Goal: Information Seeking & Learning: Learn about a topic

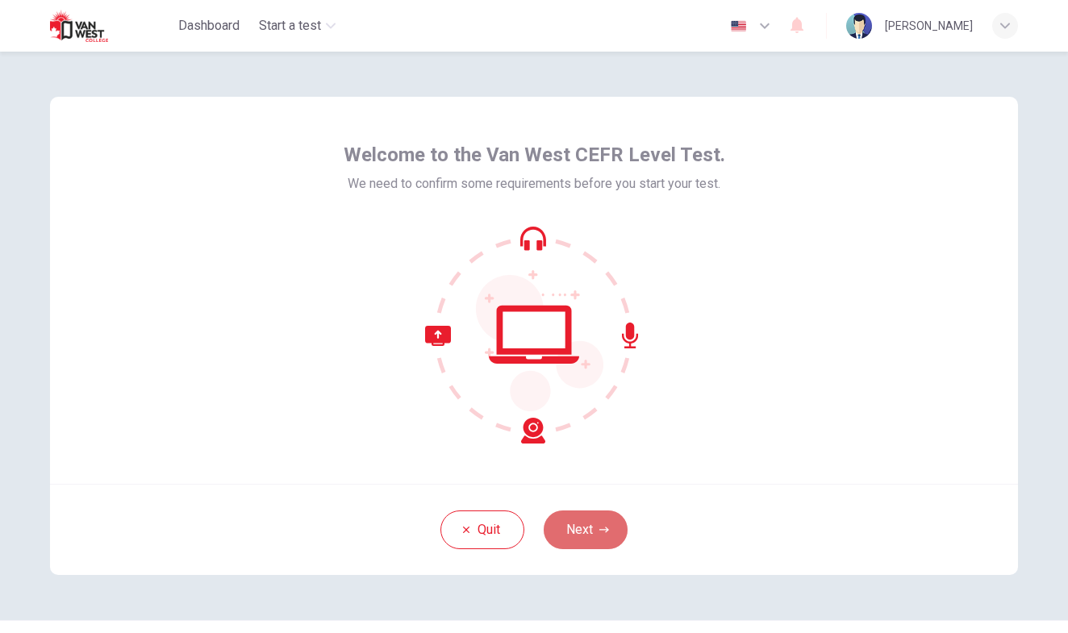
click at [578, 527] on button "Next" at bounding box center [586, 530] width 84 height 39
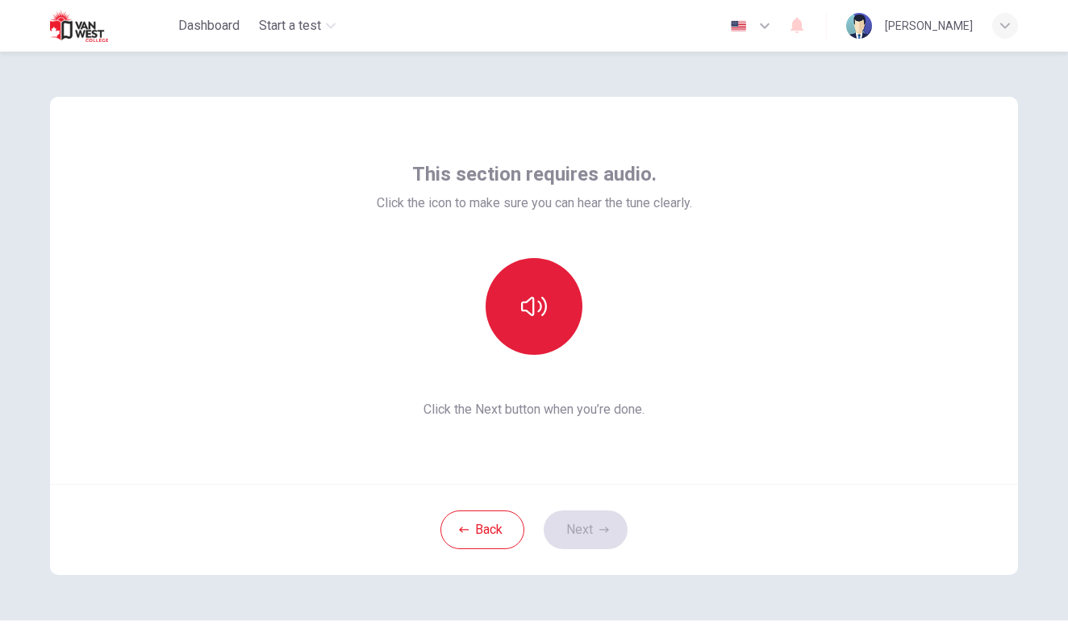
click at [512, 285] on button "button" at bounding box center [534, 306] width 97 height 97
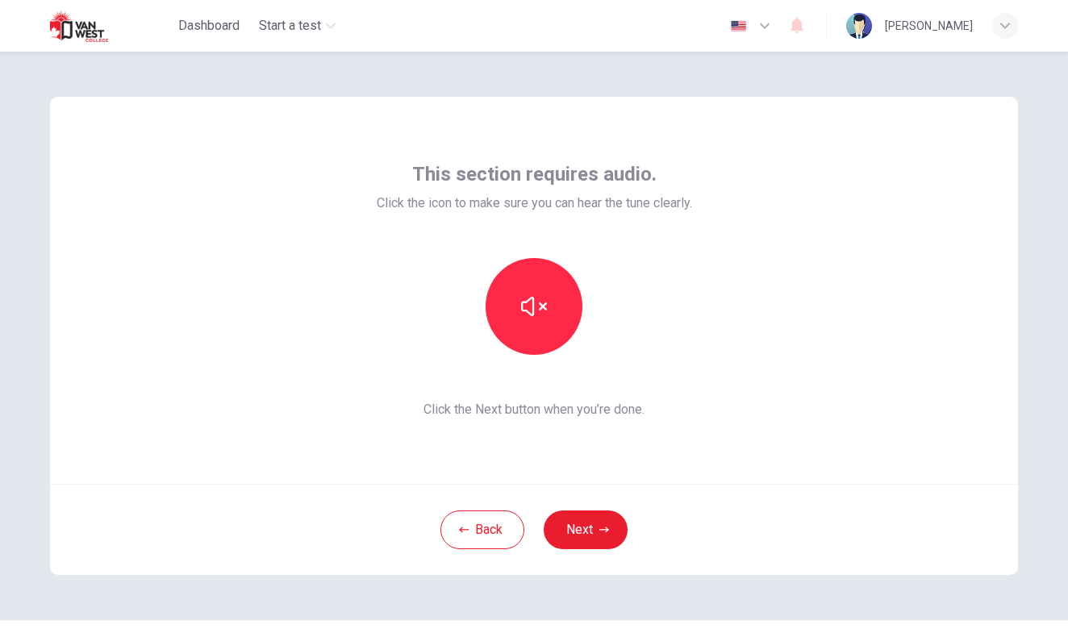
click at [582, 536] on button "Next" at bounding box center [586, 530] width 84 height 39
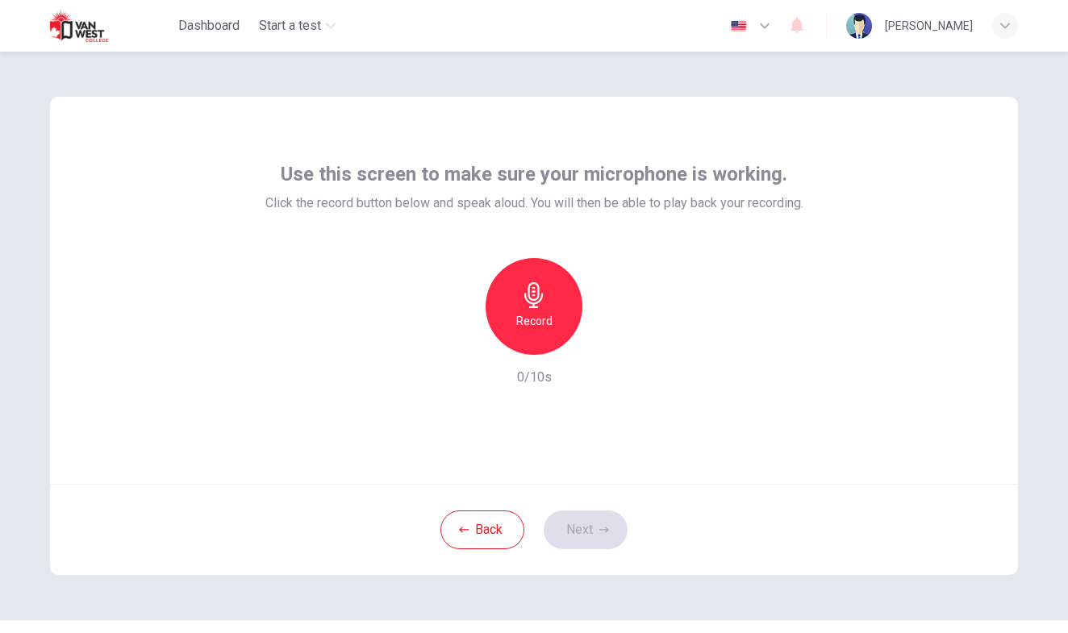
click at [545, 322] on h6 "Record" at bounding box center [534, 320] width 36 height 19
click at [541, 310] on div "Stop" at bounding box center [534, 306] width 97 height 97
click at [612, 348] on div "button" at bounding box center [608, 342] width 26 height 26
click at [584, 536] on button "Next" at bounding box center [586, 530] width 84 height 39
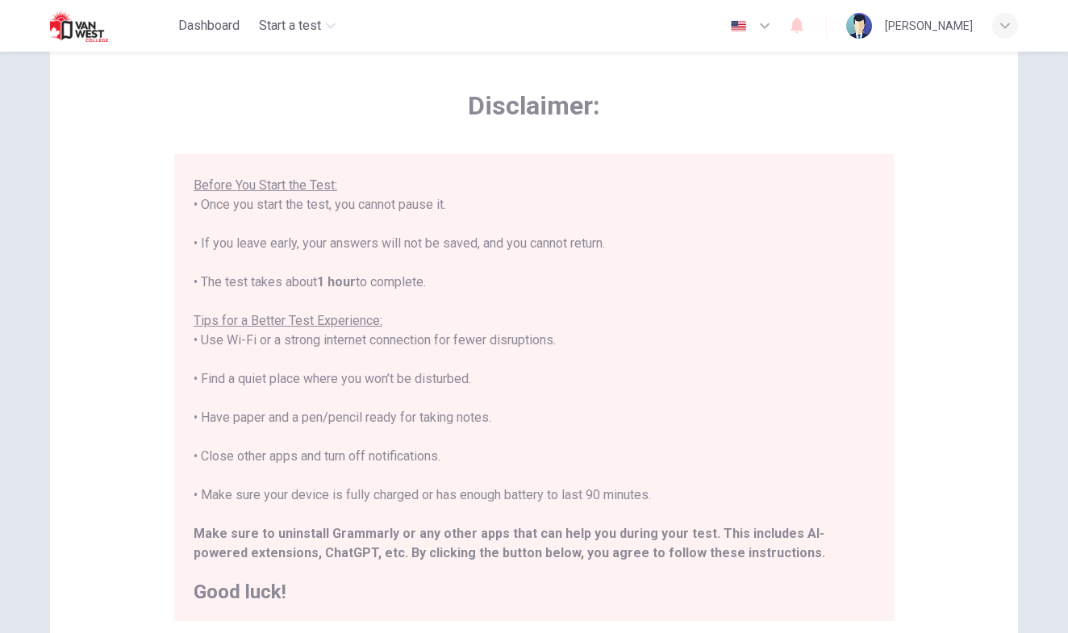
scroll to position [192, 0]
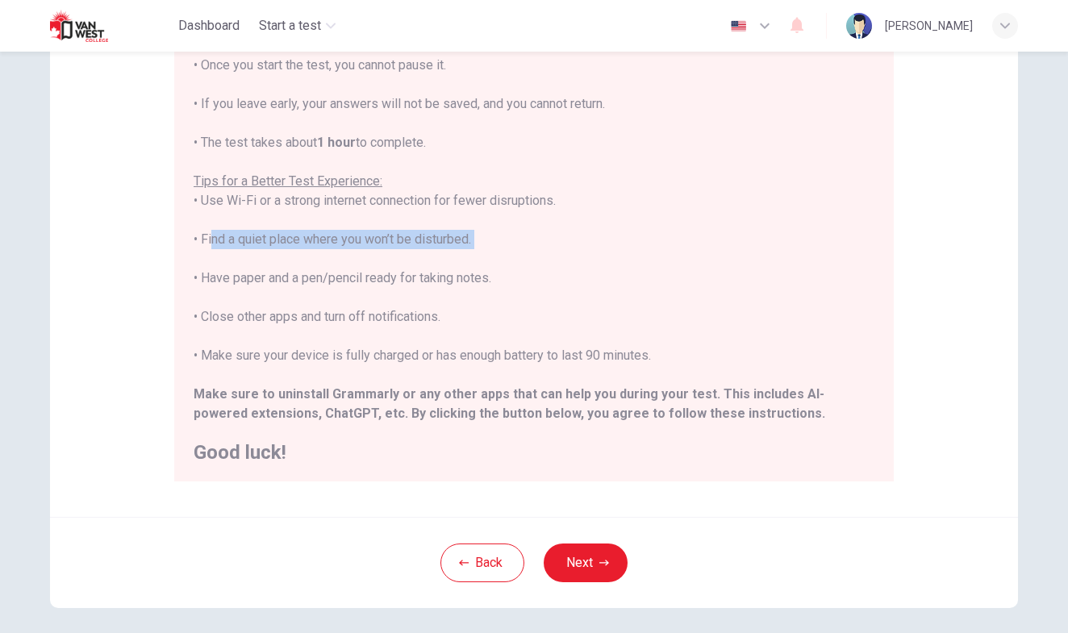
drag, startPoint x: 201, startPoint y: 240, endPoint x: 476, endPoint y: 251, distance: 275.2
click at [476, 251] on div "****IMPORTANT: You cannot change the language during the test.**** Please choos…" at bounding box center [534, 171] width 681 height 581
click at [640, 257] on div "****IMPORTANT: You cannot change the language during the test.**** Please choos…" at bounding box center [534, 171] width 681 height 581
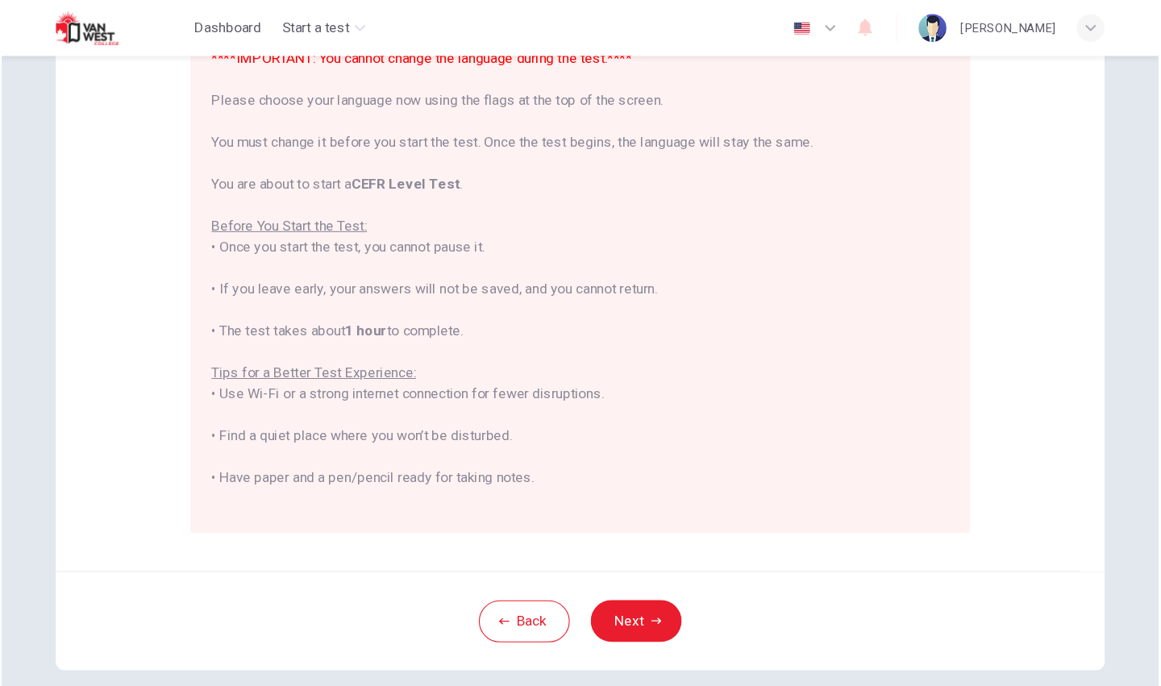
scroll to position [125, 0]
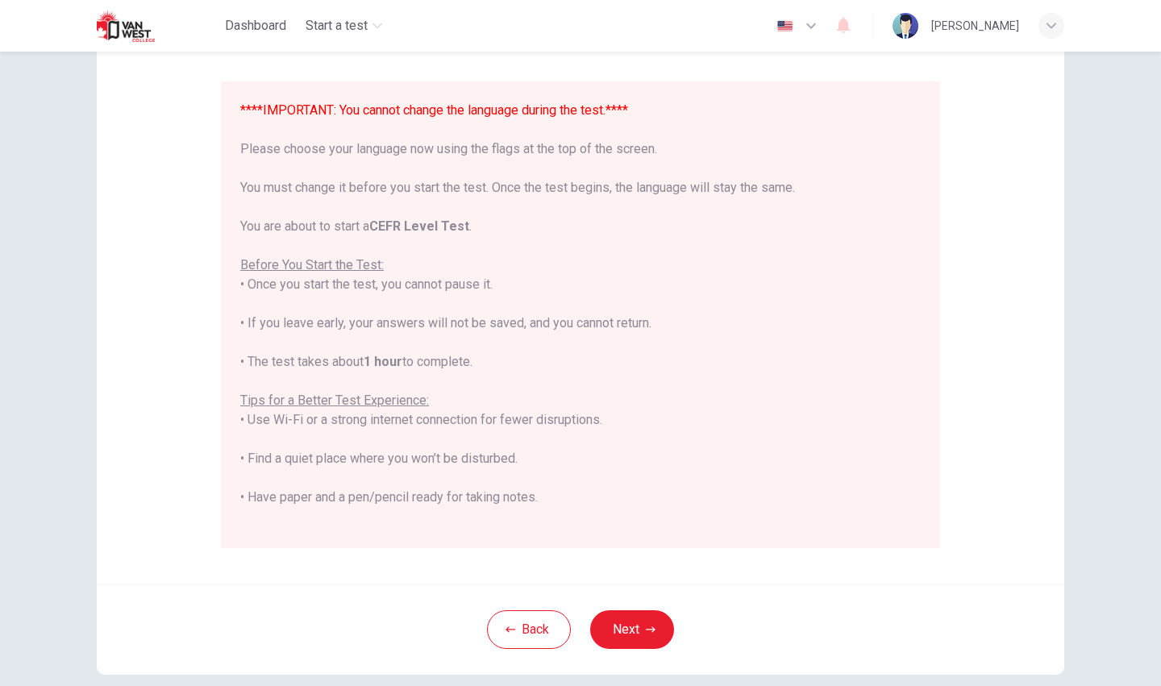
click at [630, 632] on button "Next" at bounding box center [632, 630] width 84 height 39
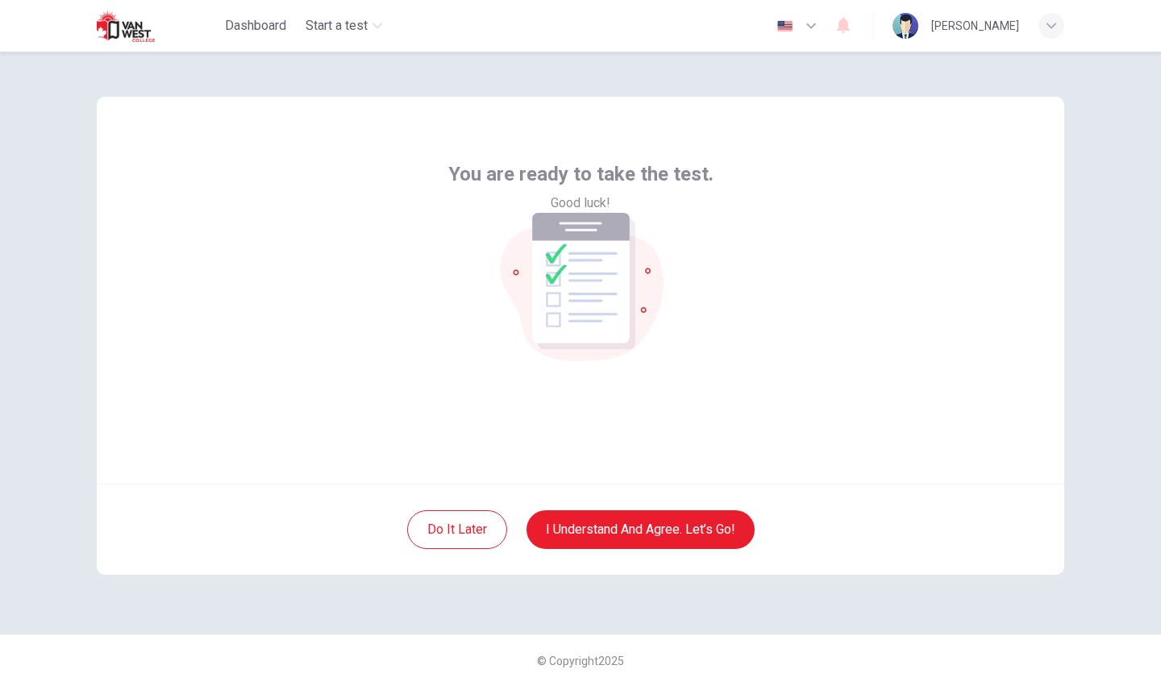
scroll to position [0, 0]
click at [633, 534] on button "I understand and agree. Let’s go!" at bounding box center [641, 530] width 228 height 39
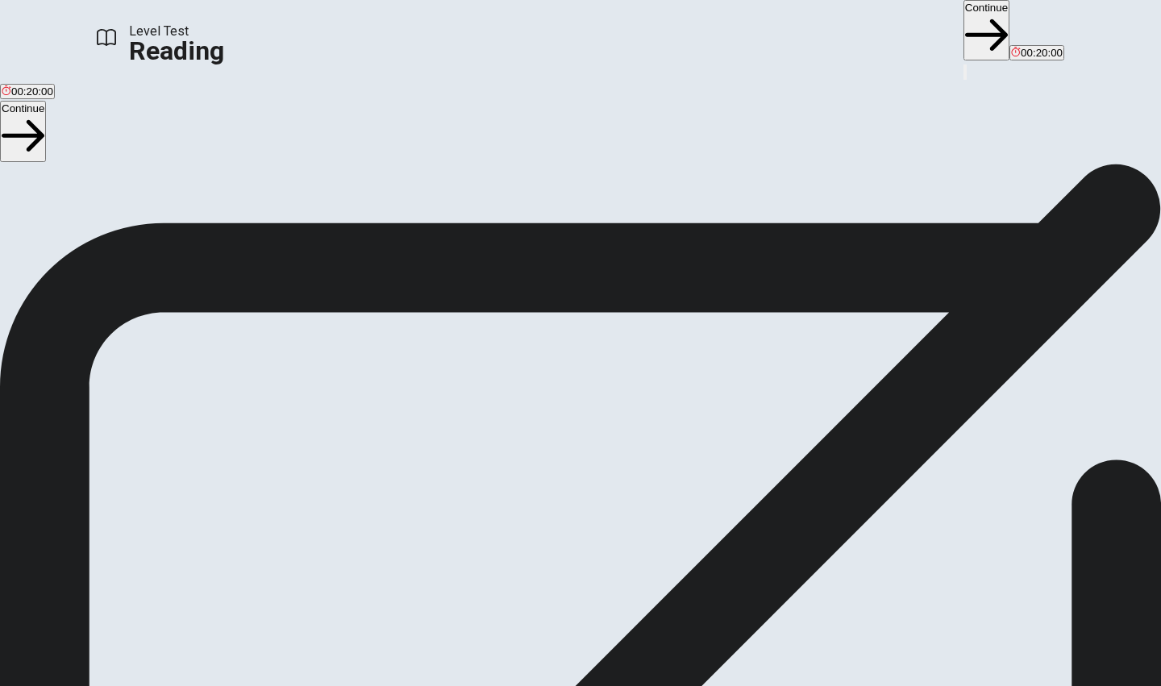
scroll to position [4, 0]
click at [964, 35] on button "Continue" at bounding box center [987, 30] width 46 height 60
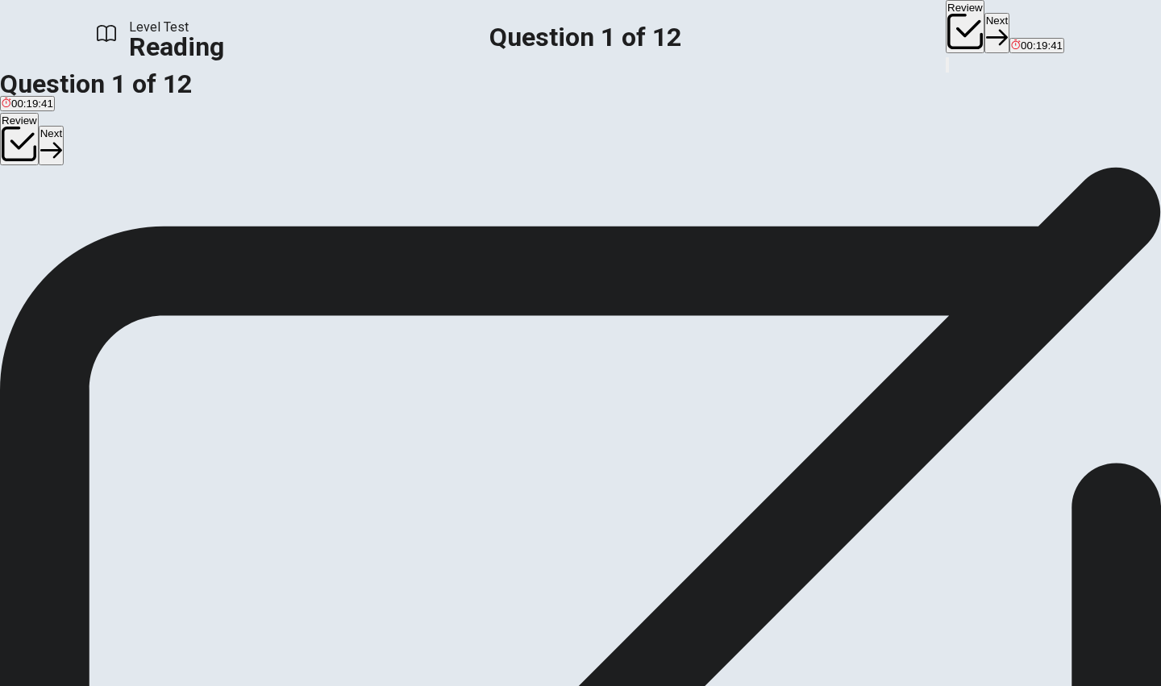
drag, startPoint x: 643, startPoint y: 165, endPoint x: 663, endPoint y: 166, distance: 20.2
click at [663, 271] on span "Long ago, cities grew dark and dangerous after sunset. People carried candles o…" at bounding box center [572, 288] width 1144 height 35
click at [154, 205] on div "B" at bounding box center [201, 199] width 181 height 12
click at [985, 28] on button "Next" at bounding box center [997, 33] width 25 height 40
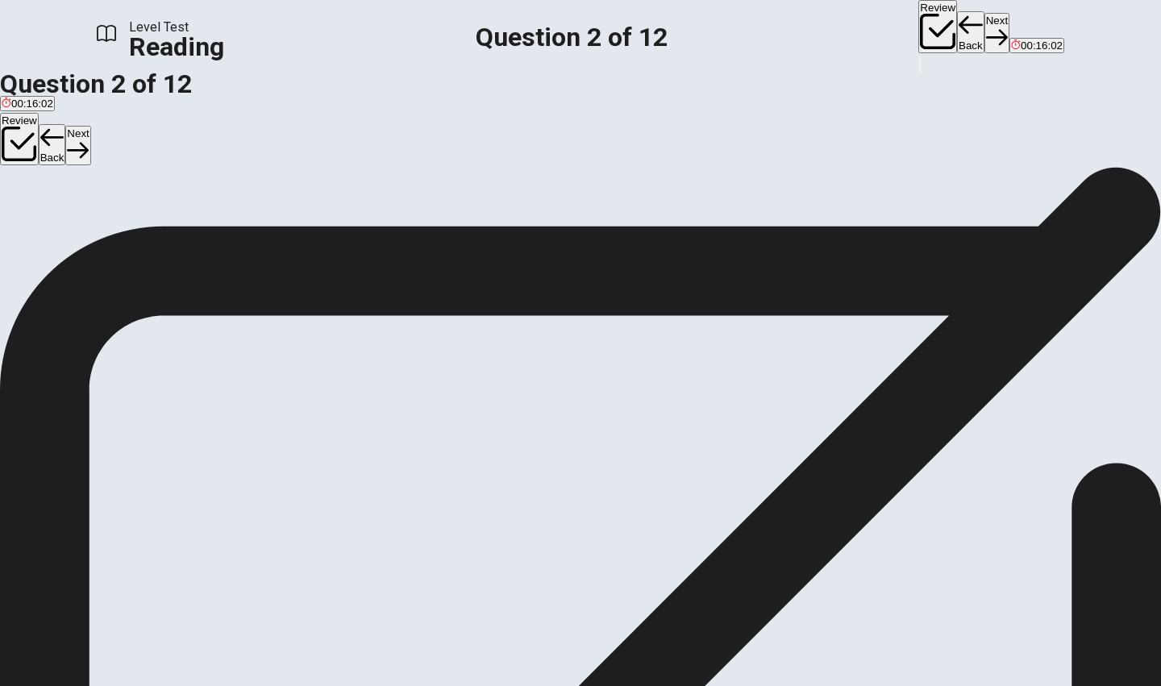
click at [153, 205] on div "D" at bounding box center [170, 199] width 34 height 12
click at [985, 30] on button "Next" at bounding box center [997, 33] width 25 height 40
click at [154, 205] on div "A" at bounding box center [83, 199] width 163 height 12
click at [985, 27] on button "Next" at bounding box center [997, 33] width 25 height 40
click at [123, 205] on div "C" at bounding box center [106, 199] width 32 height 12
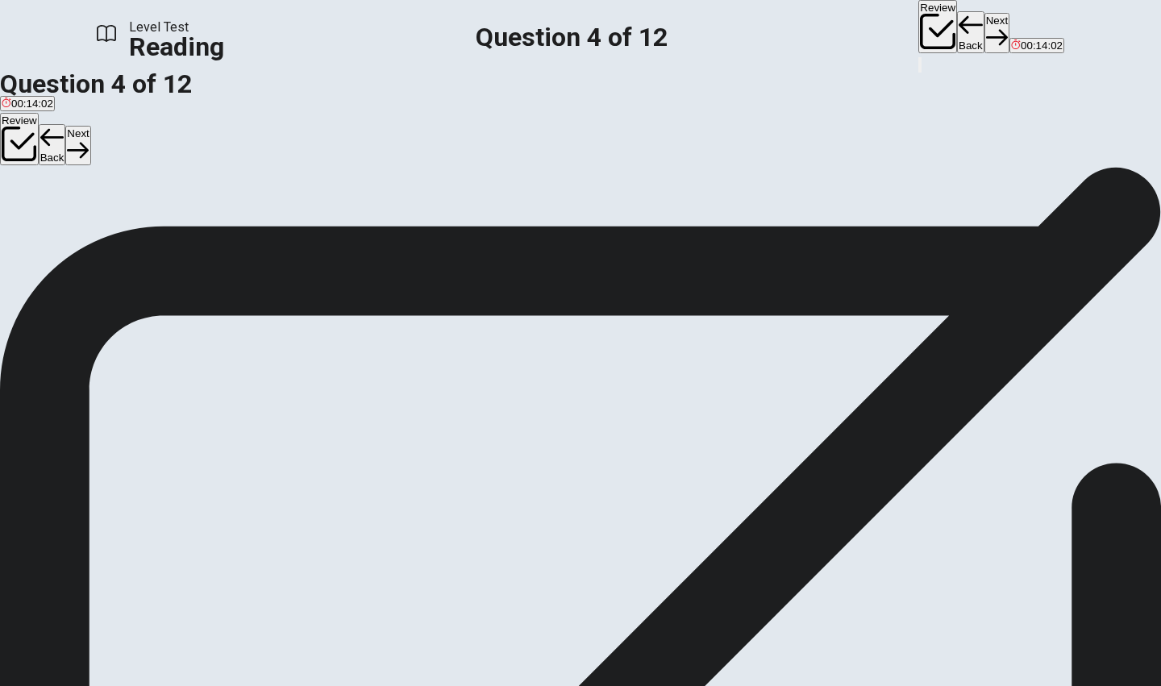
click at [986, 30] on icon "button" at bounding box center [997, 38] width 22 height 22
drag, startPoint x: 271, startPoint y: 154, endPoint x: 324, endPoint y: 158, distance: 53.4
click at [327, 160] on div "Question 5 Which of the following is NOT mentioned as a type of street lighting…" at bounding box center [580, 186] width 1161 height 68
click at [165, 205] on div "D" at bounding box center [193, 199] width 56 height 12
click at [985, 32] on button "Next" at bounding box center [997, 33] width 25 height 40
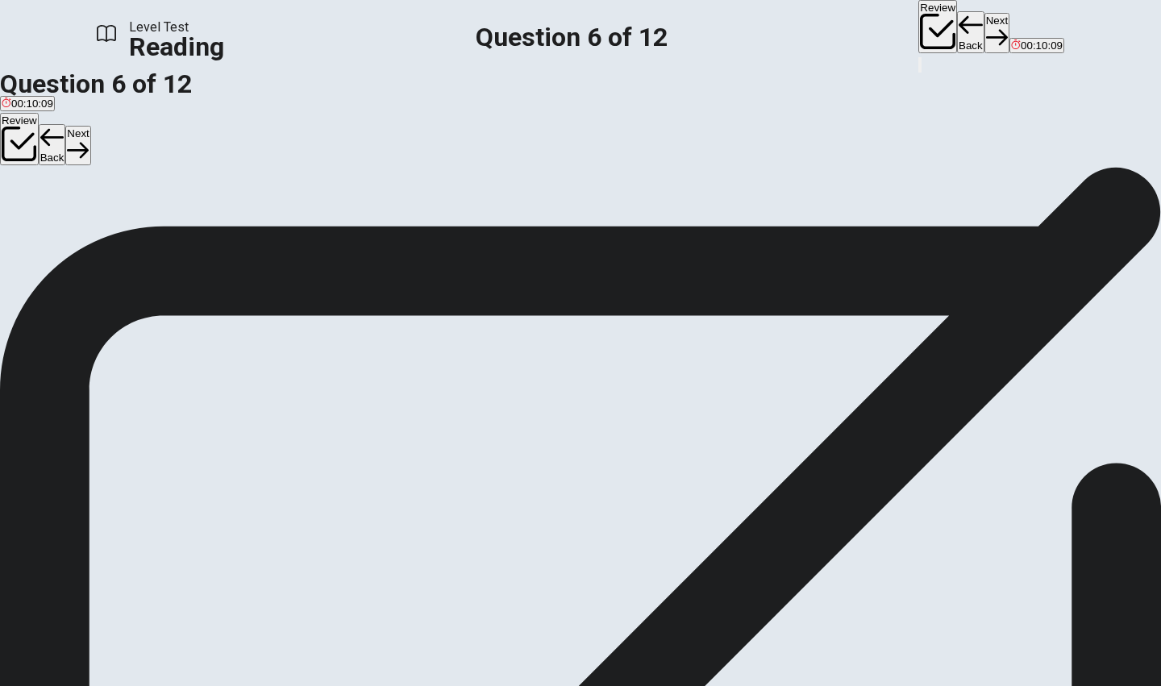
click at [366, 217] on span "To show how electric lights supported city growth." at bounding box center [344, 211] width 235 height 12
drag, startPoint x: 131, startPoint y: 148, endPoint x: 430, endPoint y: 155, distance: 298.5
click at [369, 173] on span "Why does the author mention factories and shops in paragraph 3?" at bounding box center [184, 180] width 369 height 15
click at [985, 19] on button "Next" at bounding box center [997, 33] width 25 height 40
click at [60, 204] on div "A" at bounding box center [31, 199] width 58 height 12
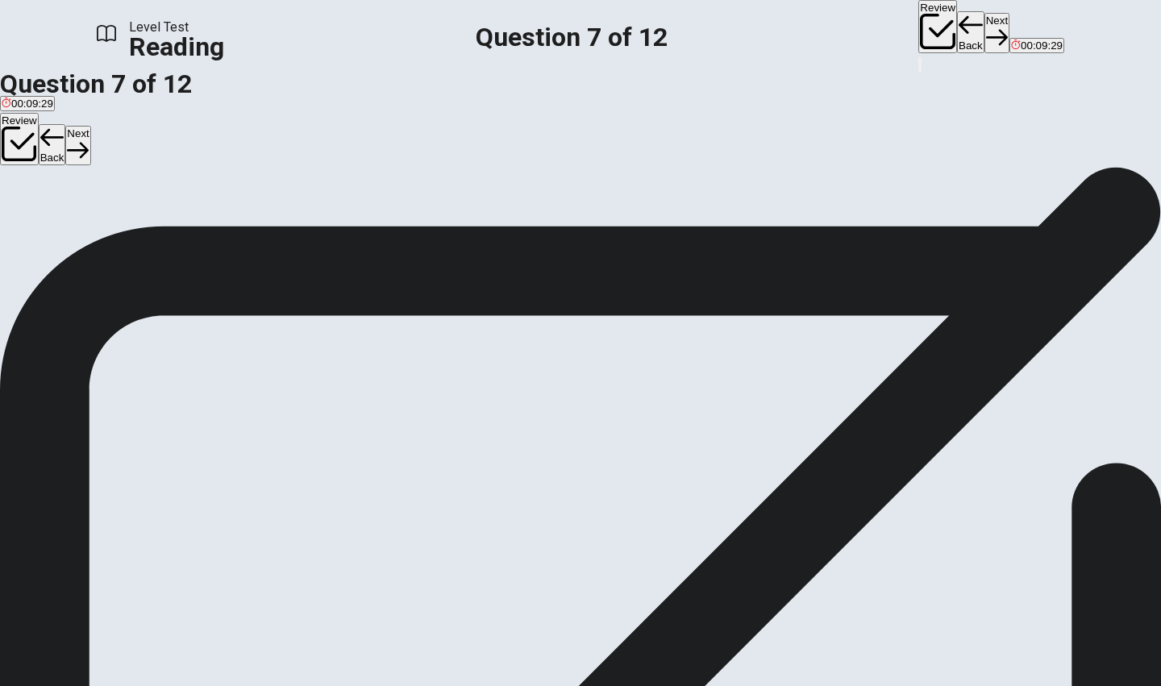
click at [985, 26] on button "Next" at bounding box center [997, 33] width 25 height 40
click at [919, 26] on div "Review Back Next 00:09:29" at bounding box center [992, 27] width 146 height 55
click at [957, 27] on button "Back" at bounding box center [970, 32] width 27 height 42
click at [985, 26] on button "Next" at bounding box center [997, 33] width 25 height 40
drag, startPoint x: 772, startPoint y: 481, endPoint x: 812, endPoint y: 482, distance: 40.3
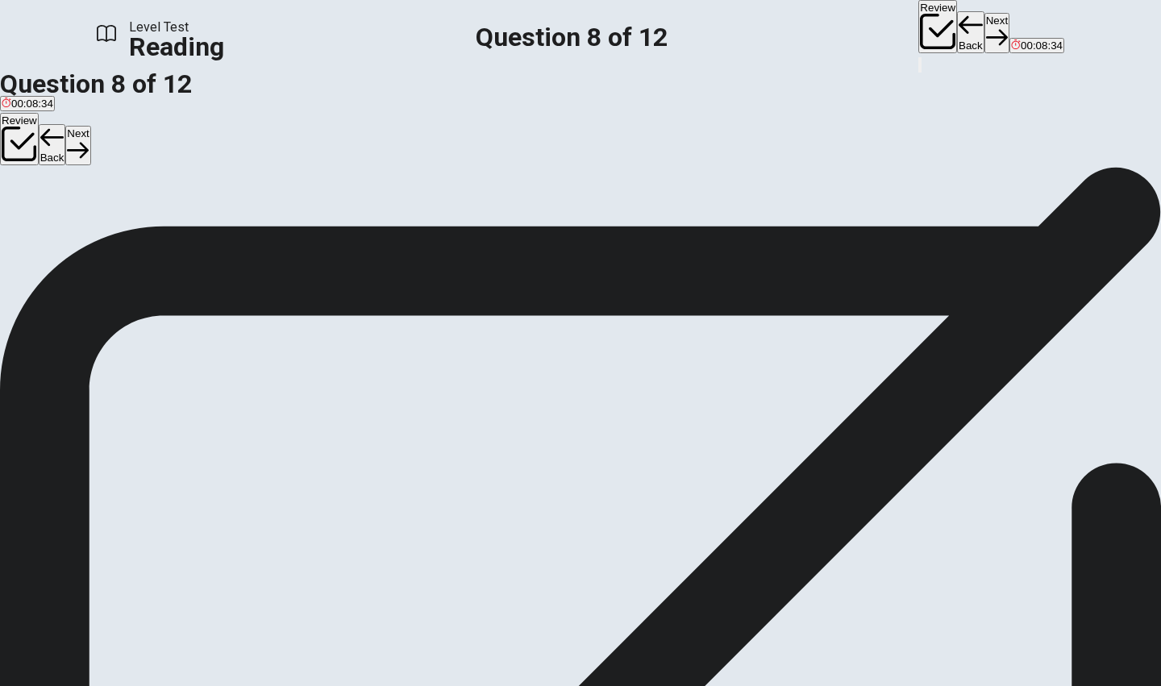
click at [812, 469] on span "[DATE], most cities around the world use electric streetlights, often powered b…" at bounding box center [579, 452] width 1159 height 35
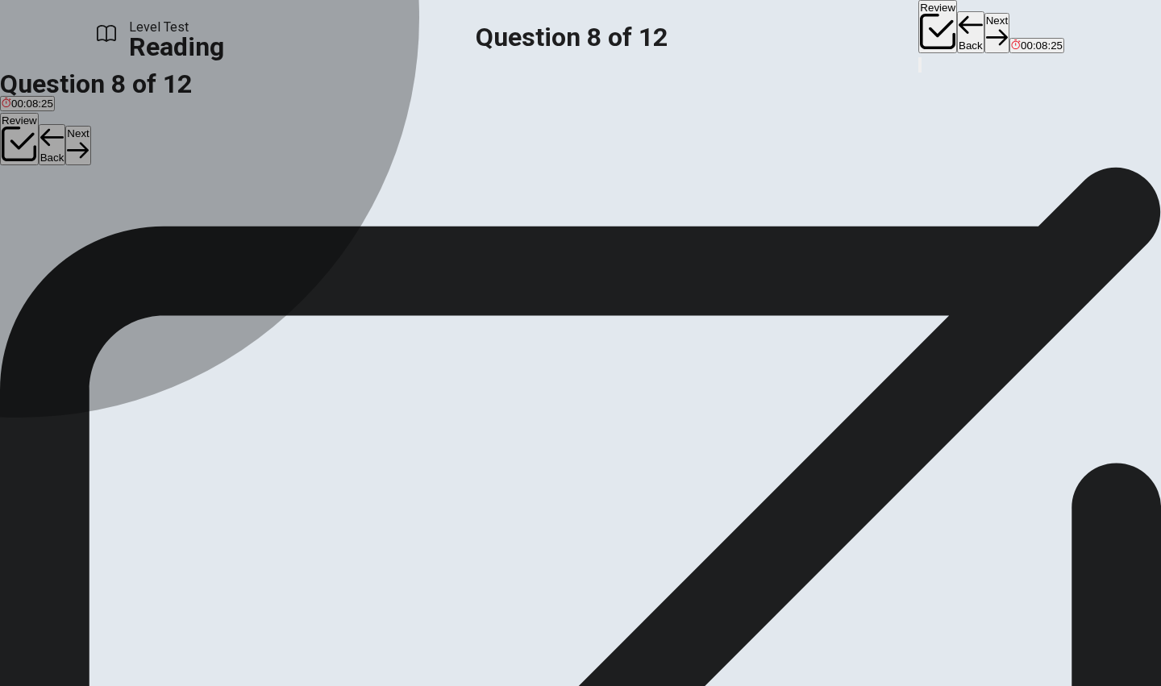
click at [333, 205] on div "C" at bounding box center [422, 199] width 178 height 12
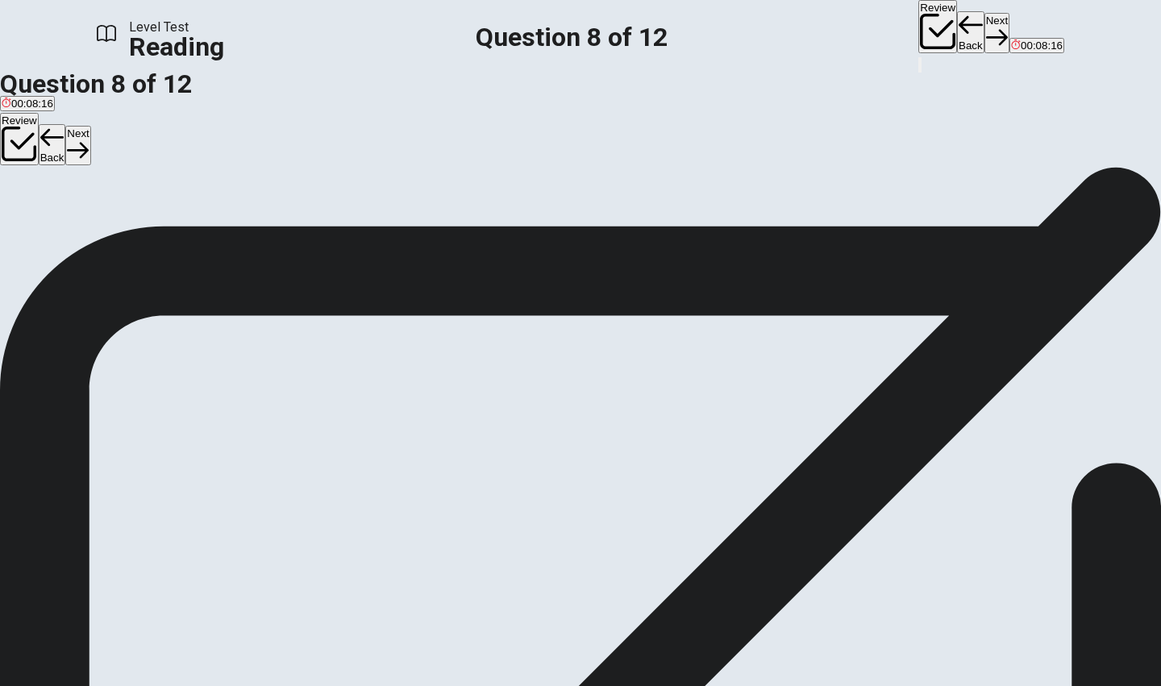
click at [985, 35] on button "Next" at bounding box center [997, 33] width 25 height 40
click at [355, 217] on span "Electric lights gave strong, dependable light and required less work." at bounding box center [396, 211] width 322 height 12
click at [985, 28] on button "Next" at bounding box center [997, 33] width 25 height 40
click at [148, 368] on input at bounding box center [79, 375] width 140 height 15
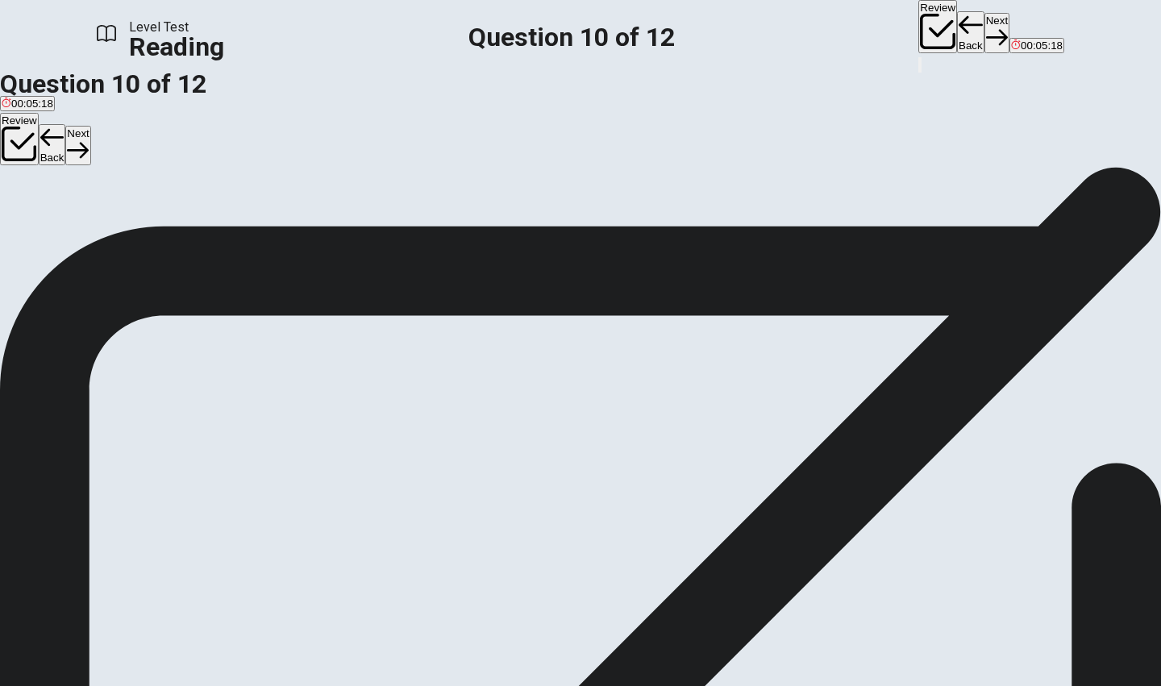
click at [957, 24] on button "Back" at bounding box center [970, 32] width 27 height 42
click at [985, 26] on button "Next" at bounding box center [997, 33] width 25 height 40
click at [148, 368] on input at bounding box center [79, 375] width 140 height 15
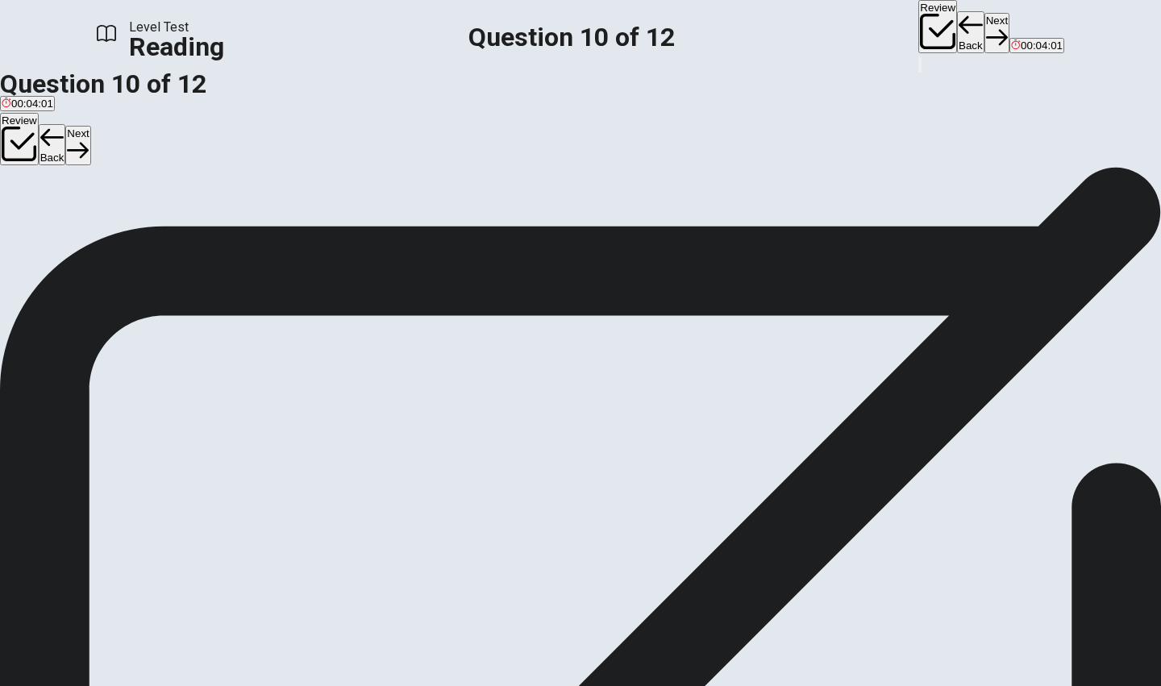
click at [837, 45] on div "Level Test Reading Question 10 of 12 Review Back Next 00:04:01" at bounding box center [580, 37] width 1161 height 74
click at [985, 40] on button "Next" at bounding box center [997, 33] width 25 height 40
drag, startPoint x: 263, startPoint y: 374, endPoint x: 202, endPoint y: 373, distance: 61.3
drag, startPoint x: 280, startPoint y: 372, endPoint x: 841, endPoint y: 439, distance: 565.3
click at [957, 29] on button "Back" at bounding box center [970, 32] width 27 height 42
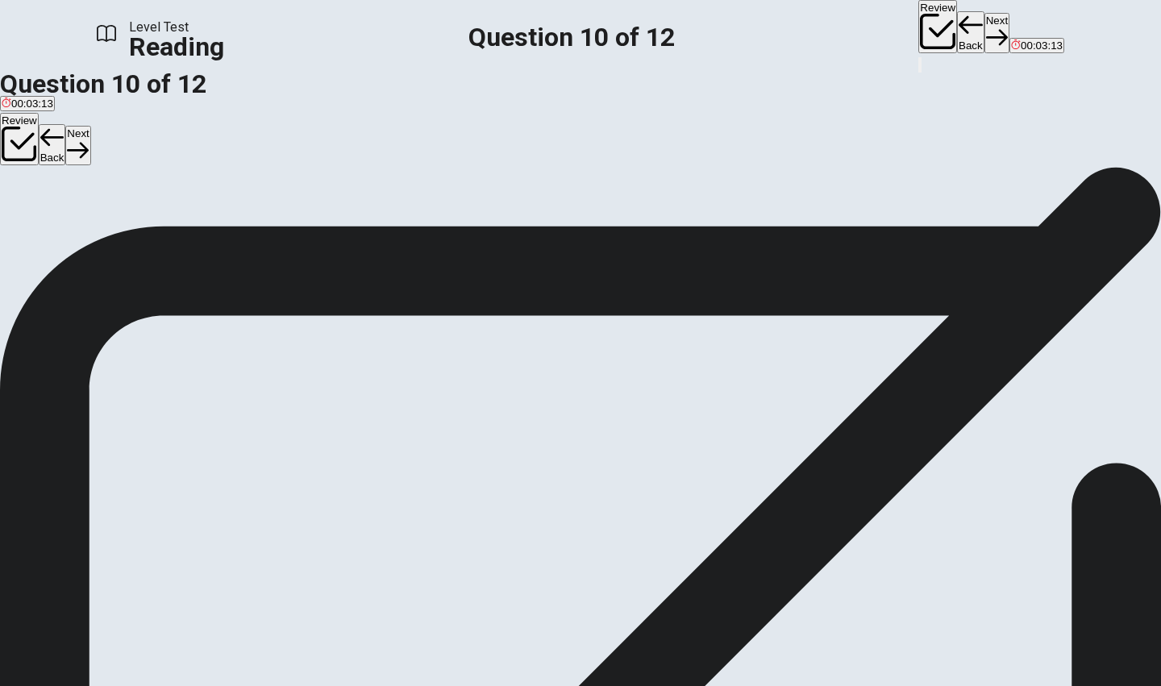
scroll to position [52, 0]
click at [957, 29] on button "Back" at bounding box center [970, 32] width 27 height 42
click at [985, 31] on button "Next" at bounding box center [997, 33] width 25 height 40
click at [985, 34] on button "Next" at bounding box center [997, 33] width 25 height 40
drag, startPoint x: 269, startPoint y: 365, endPoint x: 523, endPoint y: 386, distance: 254.9
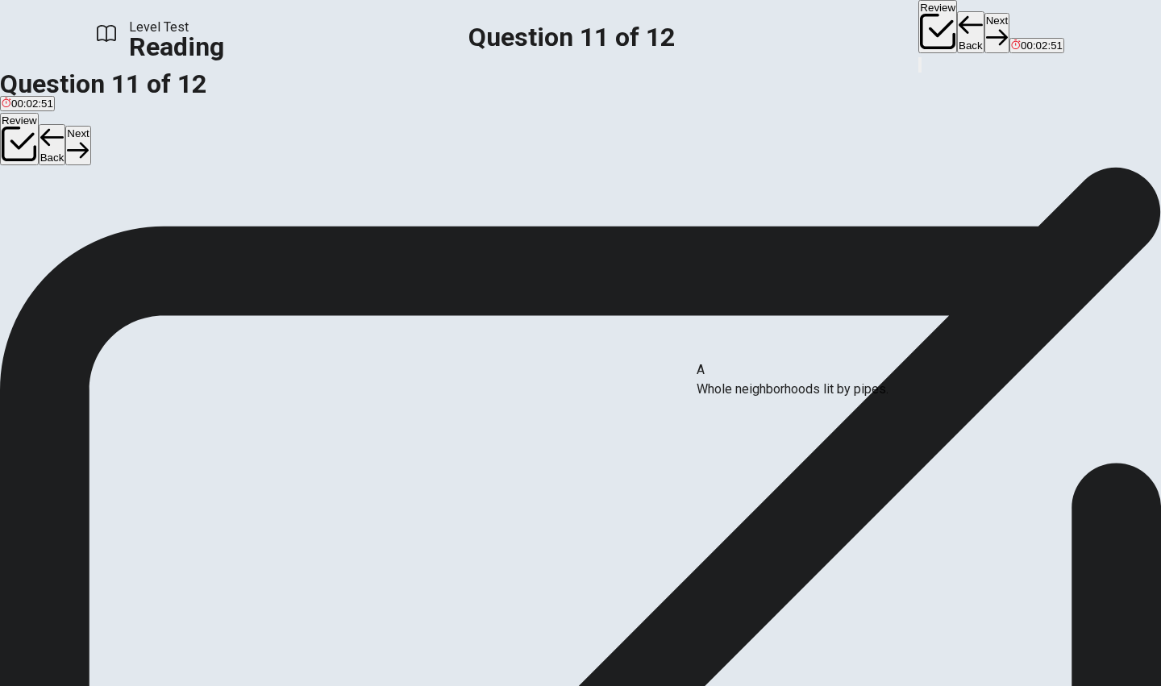
drag, startPoint x: 564, startPoint y: 394, endPoint x: 772, endPoint y: 387, distance: 208.2
drag, startPoint x: 192, startPoint y: 364, endPoint x: 503, endPoint y: 406, distance: 314.2
drag, startPoint x: 231, startPoint y: 449, endPoint x: 906, endPoint y: 473, distance: 676.2
drag, startPoint x: 250, startPoint y: 511, endPoint x: 895, endPoint y: 538, distance: 645.7
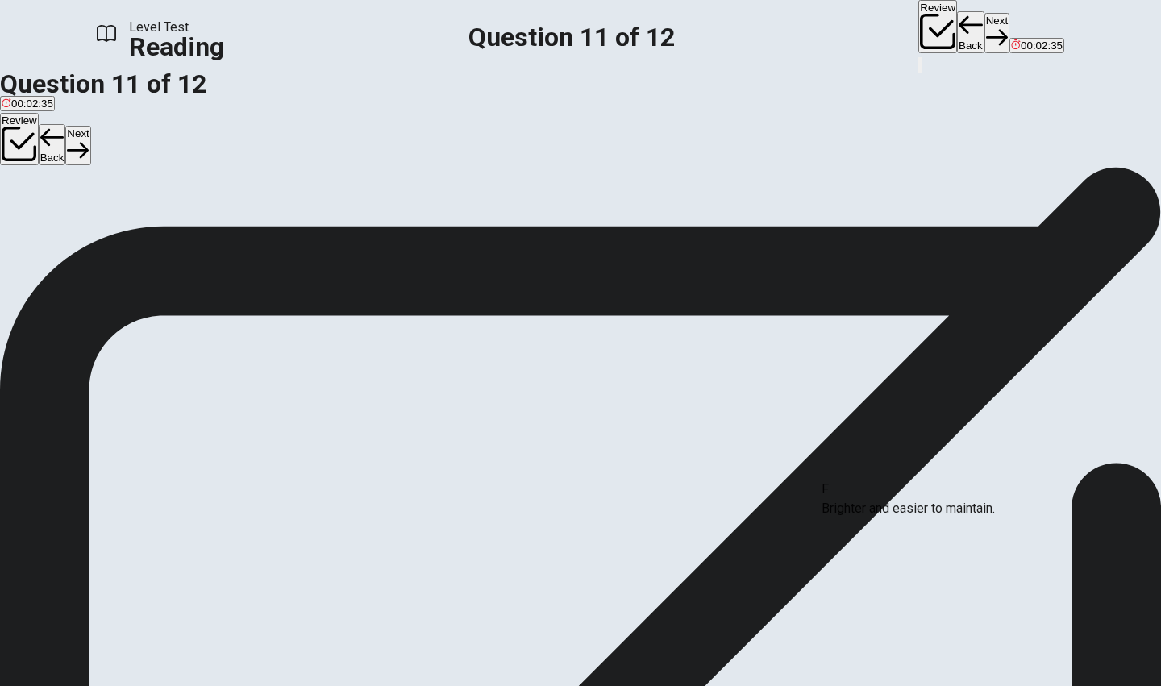
drag, startPoint x: 252, startPoint y: 514, endPoint x: 895, endPoint y: 523, distance: 643.6
drag, startPoint x: 308, startPoint y: 463, endPoint x: 869, endPoint y: 540, distance: 565.8
drag, startPoint x: 316, startPoint y: 529, endPoint x: 575, endPoint y: 543, distance: 259.2
drag, startPoint x: 231, startPoint y: 449, endPoint x: 512, endPoint y: 523, distance: 291.1
drag, startPoint x: 415, startPoint y: 398, endPoint x: 251, endPoint y: 457, distance: 175.0
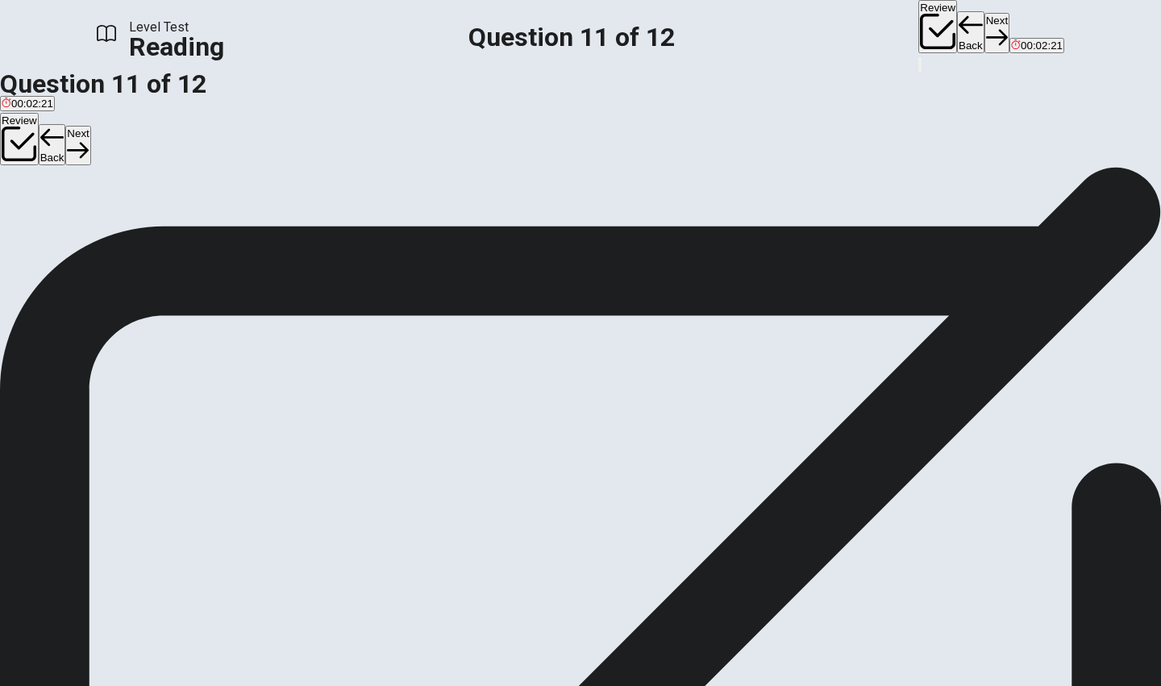
drag, startPoint x: 430, startPoint y: 421, endPoint x: 263, endPoint y: 435, distance: 167.5
drag, startPoint x: 483, startPoint y: 391, endPoint x: 260, endPoint y: 415, distance: 224.7
drag, startPoint x: 872, startPoint y: 386, endPoint x: 252, endPoint y: 354, distance: 620.2
drag, startPoint x: 615, startPoint y: 425, endPoint x: 215, endPoint y: 455, distance: 401.1
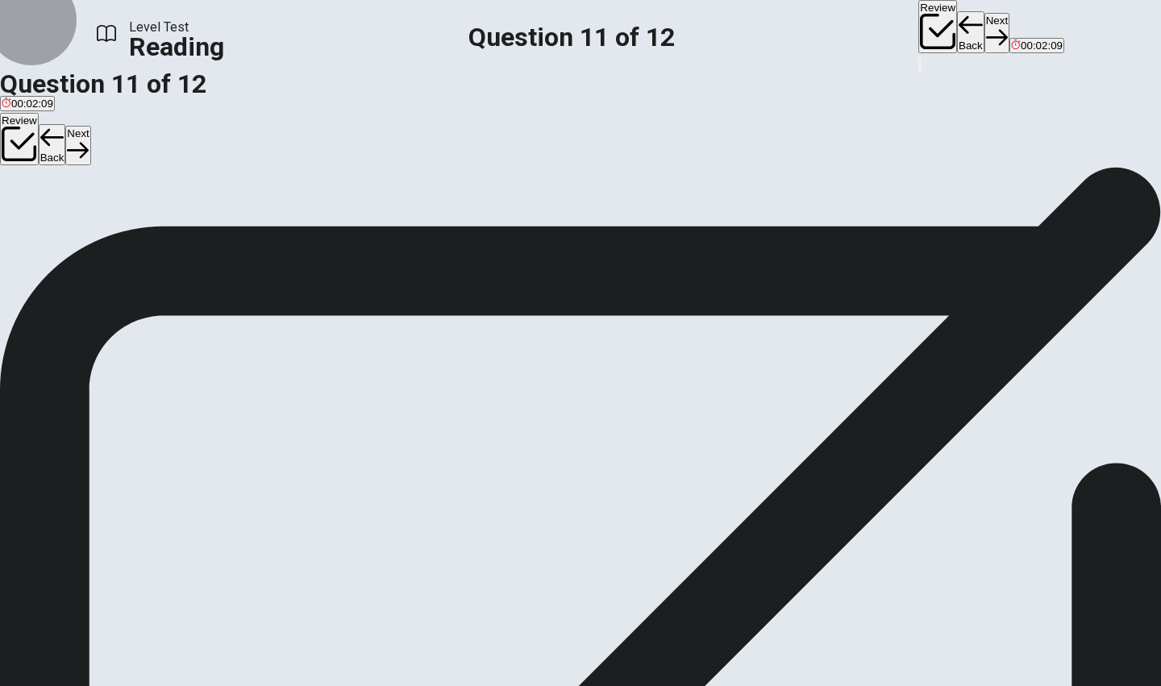
click at [957, 31] on button "Back" at bounding box center [970, 32] width 27 height 42
click at [985, 30] on button "Next" at bounding box center [997, 33] width 25 height 40
click at [919, 31] on div "Review Back Next 00:02:01" at bounding box center [992, 27] width 146 height 55
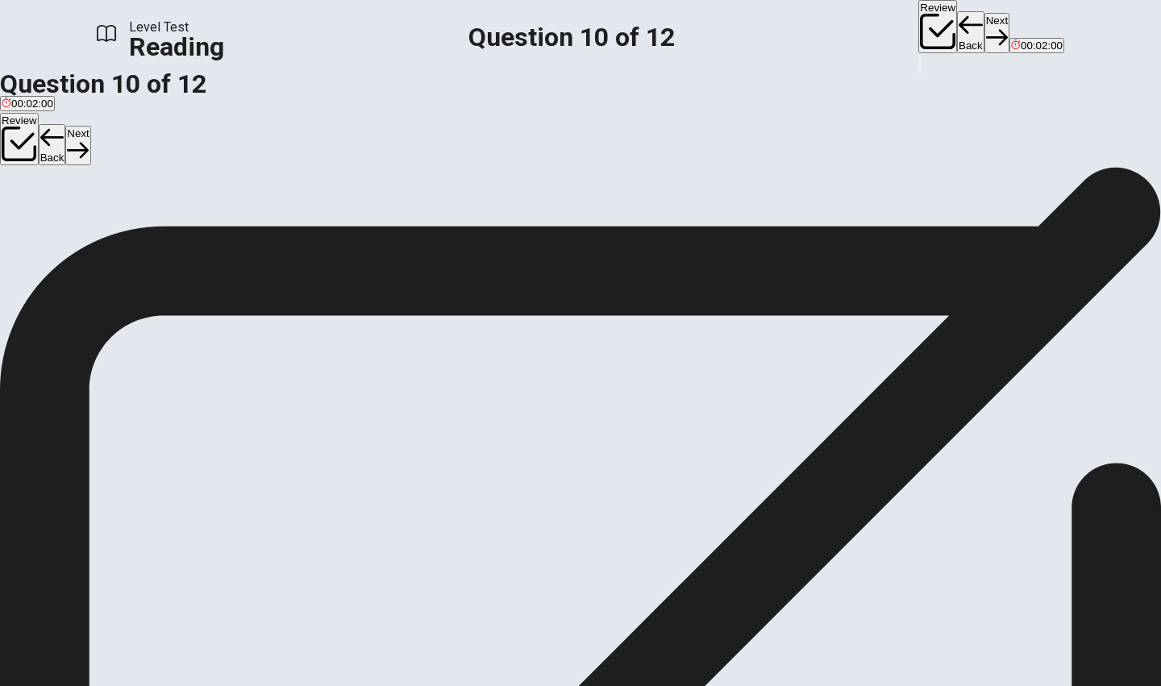
click at [985, 34] on button "Next" at bounding box center [997, 33] width 25 height 40
drag, startPoint x: 651, startPoint y: 479, endPoint x: 865, endPoint y: 523, distance: 219.1
drag, startPoint x: 761, startPoint y: 473, endPoint x: 256, endPoint y: 511, distance: 505.4
drag, startPoint x: 484, startPoint y: 458, endPoint x: 861, endPoint y: 456, distance: 376.6
drag, startPoint x: 812, startPoint y: 405, endPoint x: 223, endPoint y: 454, distance: 591.6
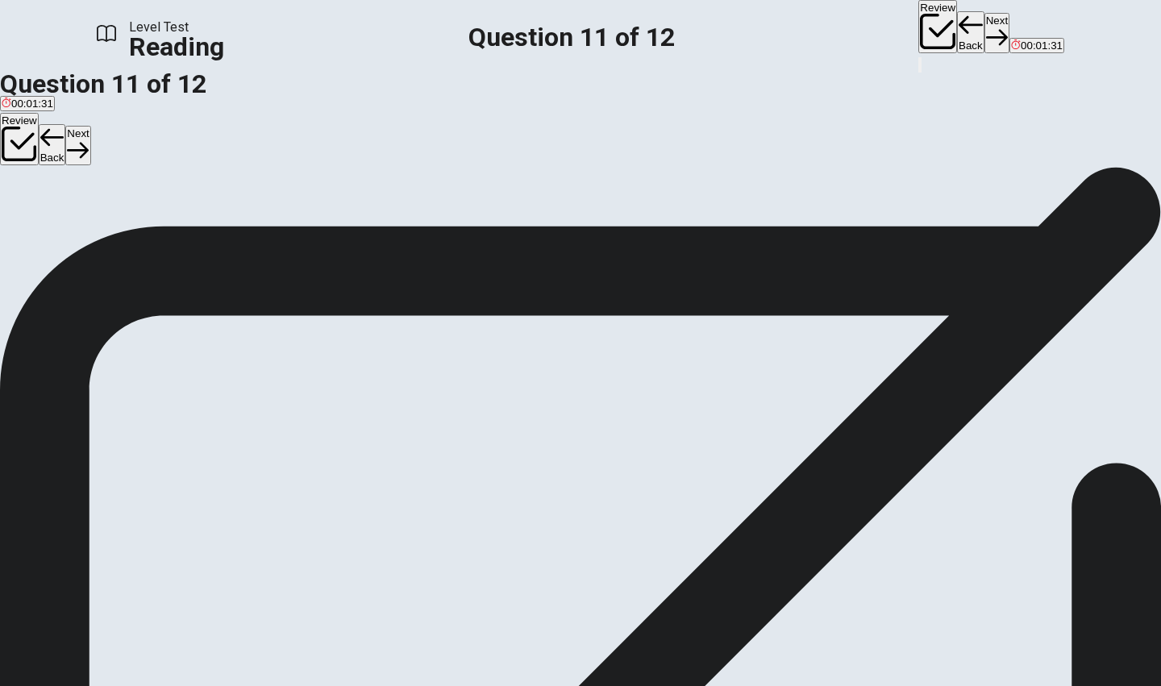
click at [957, 32] on button "Back" at bounding box center [970, 32] width 27 height 42
click at [957, 35] on button "Back" at bounding box center [970, 32] width 27 height 42
click at [985, 30] on button "Next" at bounding box center [997, 33] width 25 height 40
click at [919, 33] on div "Review Back Next 00:00:54" at bounding box center [992, 27] width 146 height 55
click at [985, 33] on button "Next" at bounding box center [997, 33] width 25 height 40
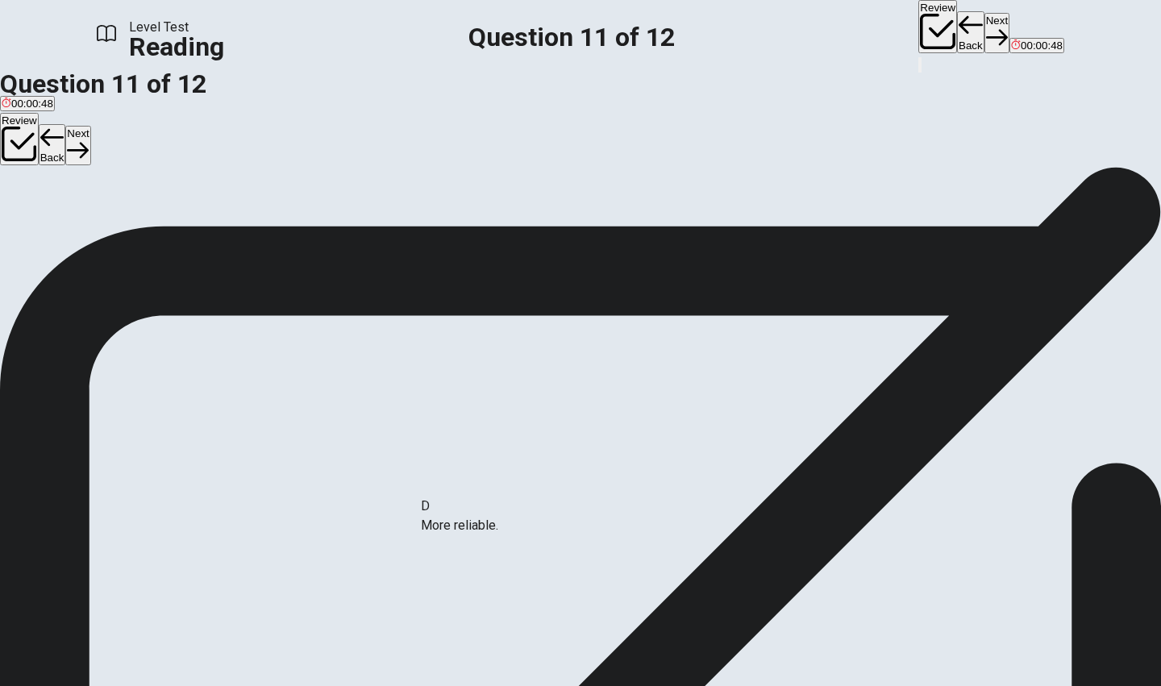
drag, startPoint x: 790, startPoint y: 457, endPoint x: 211, endPoint y: 540, distance: 585.0
drag, startPoint x: 672, startPoint y: 485, endPoint x: 839, endPoint y: 484, distance: 166.9
drag, startPoint x: 837, startPoint y: 388, endPoint x: 530, endPoint y: 449, distance: 313.3
drag, startPoint x: 278, startPoint y: 401, endPoint x: 917, endPoint y: 489, distance: 644.8
click at [985, 31] on button "Next" at bounding box center [997, 33] width 25 height 40
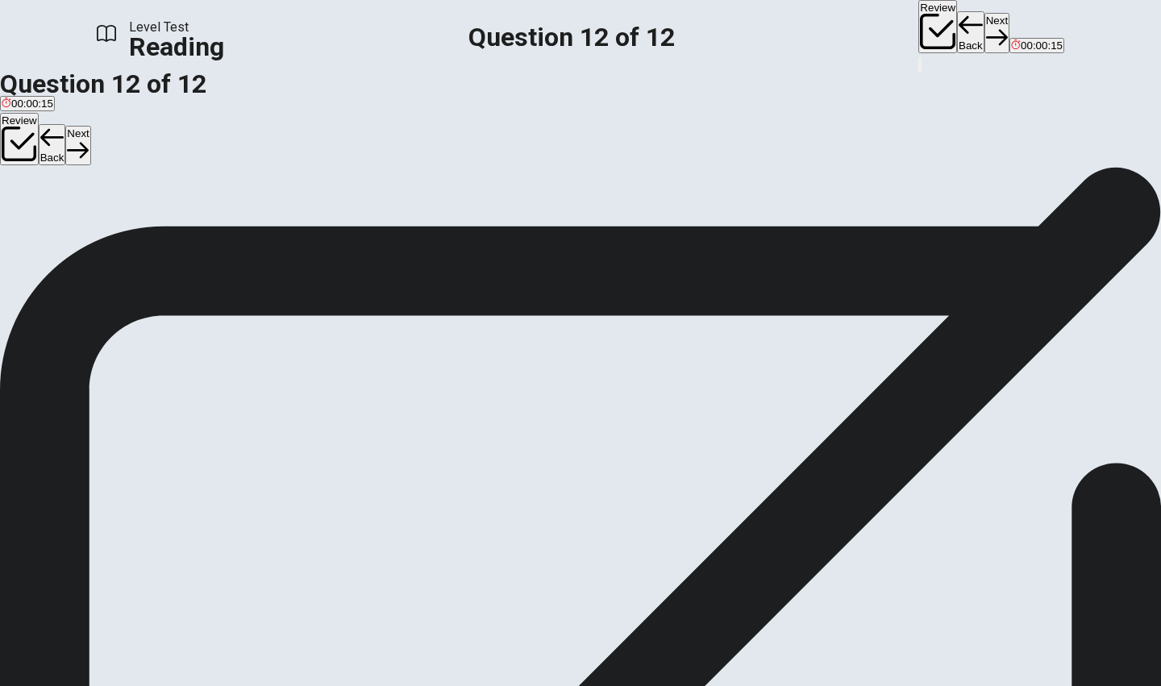
scroll to position [10, 0]
drag, startPoint x: 262, startPoint y: 573, endPoint x: 663, endPoint y: 493, distance: 408.9
drag, startPoint x: 256, startPoint y: 412, endPoint x: 623, endPoint y: 527, distance: 384.6
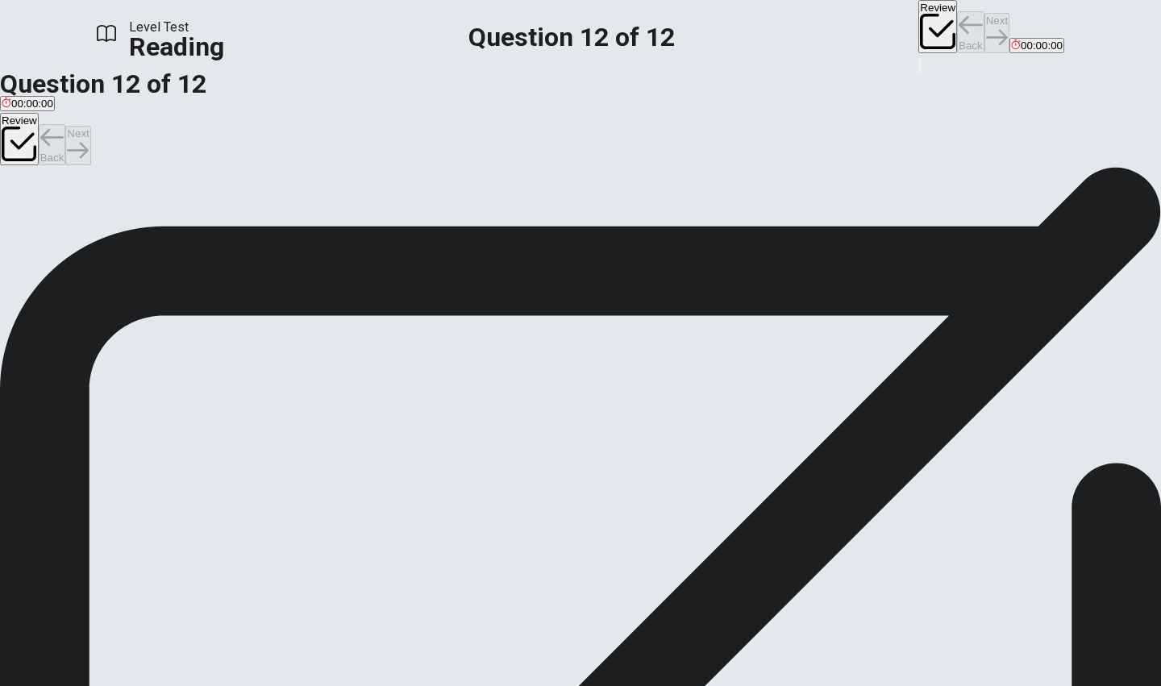
click at [919, 28] on div "Review Back Next 00:00:00" at bounding box center [992, 27] width 146 height 55
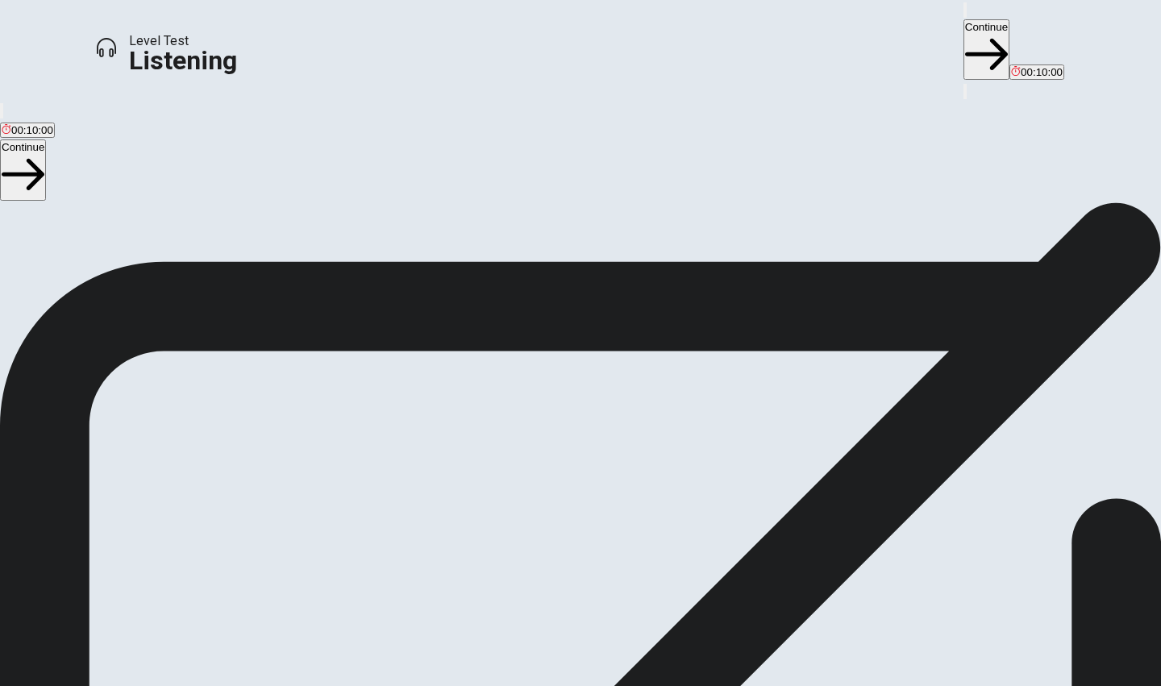
click at [964, 18] on button "button" at bounding box center [965, 9] width 3 height 15
click at [77, 325] on icon at bounding box center [66, 334] width 19 height 19
click at [964, 19] on button "Continue" at bounding box center [987, 49] width 46 height 60
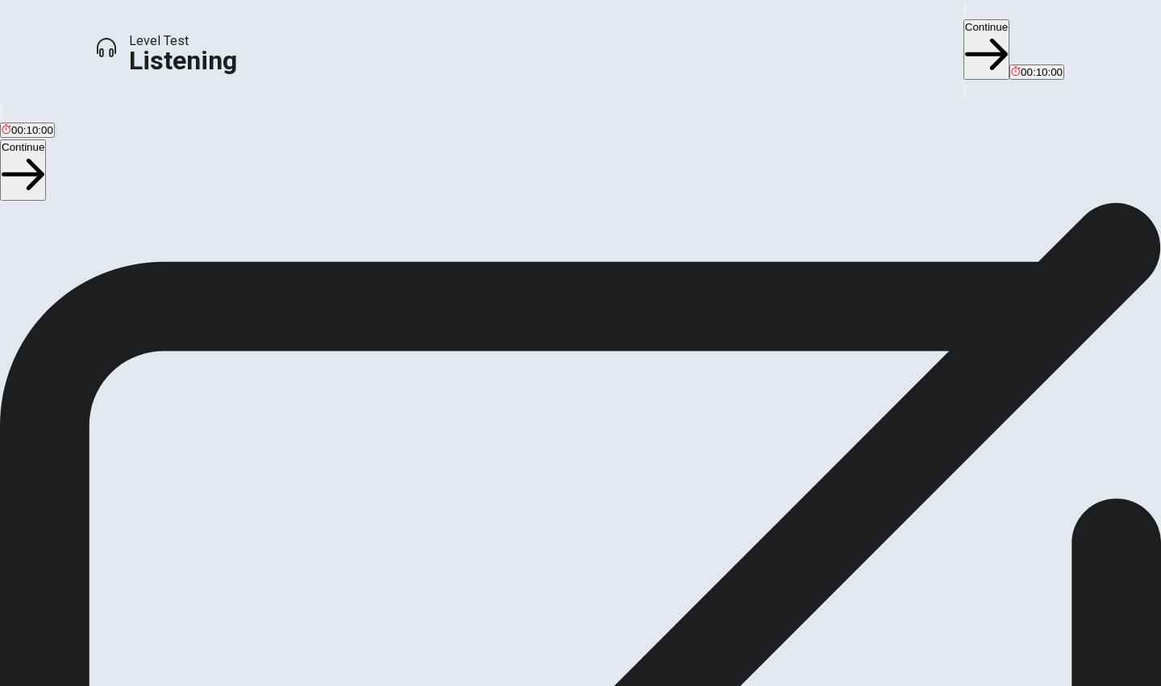
click at [964, 19] on button "Continue" at bounding box center [987, 49] width 46 height 60
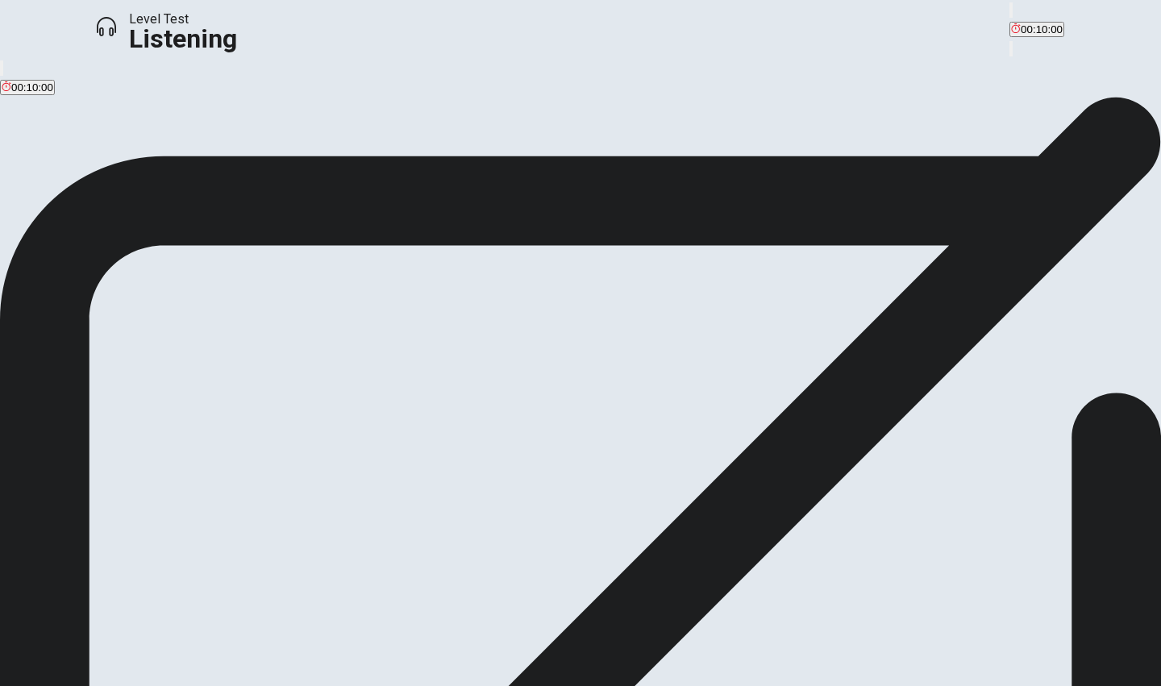
click at [576, 185] on icon at bounding box center [580, 677] width 1161 height 1161
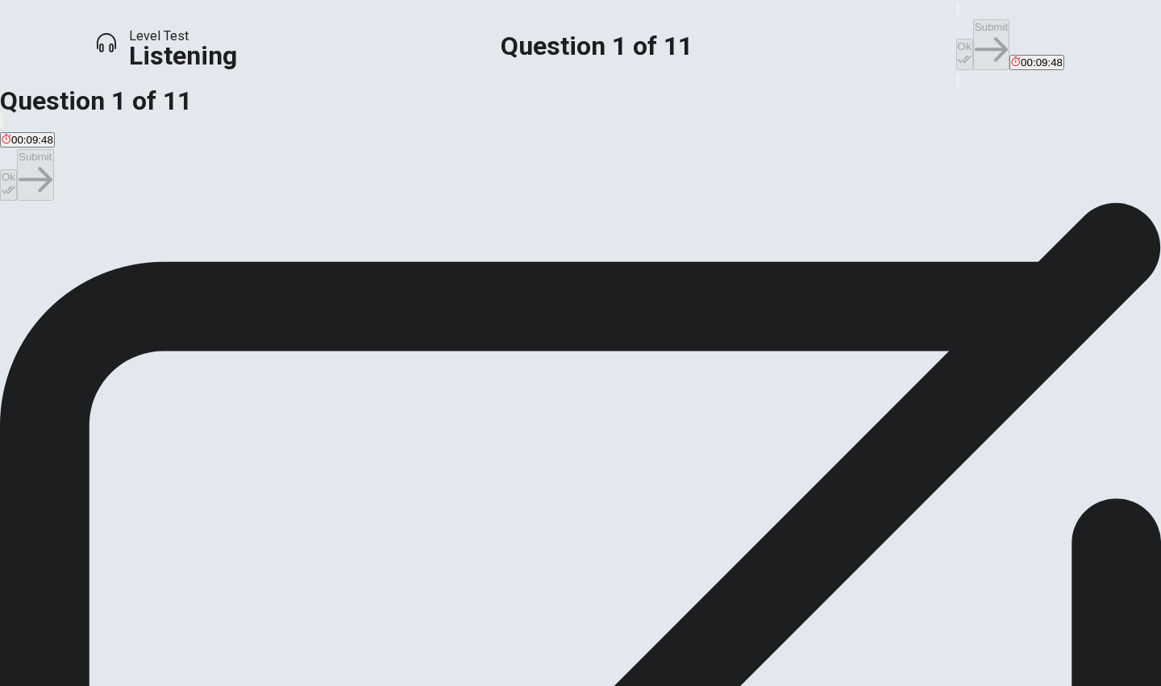
click at [123, 255] on span "Visit an amusement park." at bounding box center [62, 261] width 121 height 12
click at [956, 39] on button "Ok" at bounding box center [964, 54] width 17 height 31
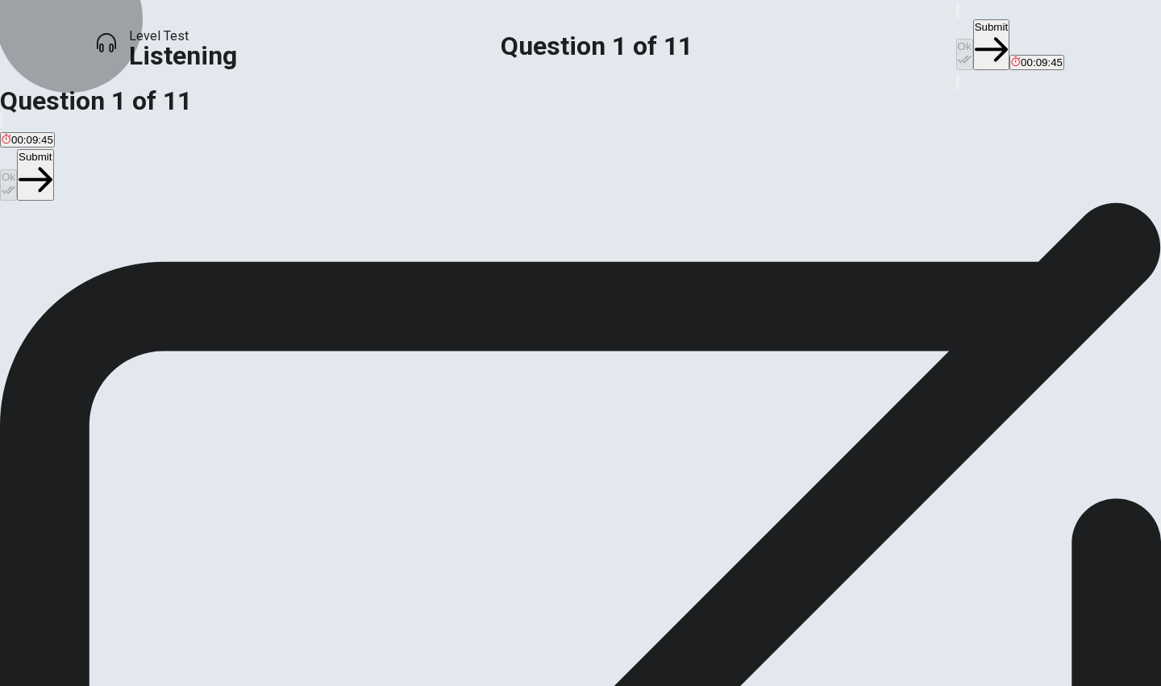
click at [973, 31] on button "Submit" at bounding box center [991, 44] width 36 height 51
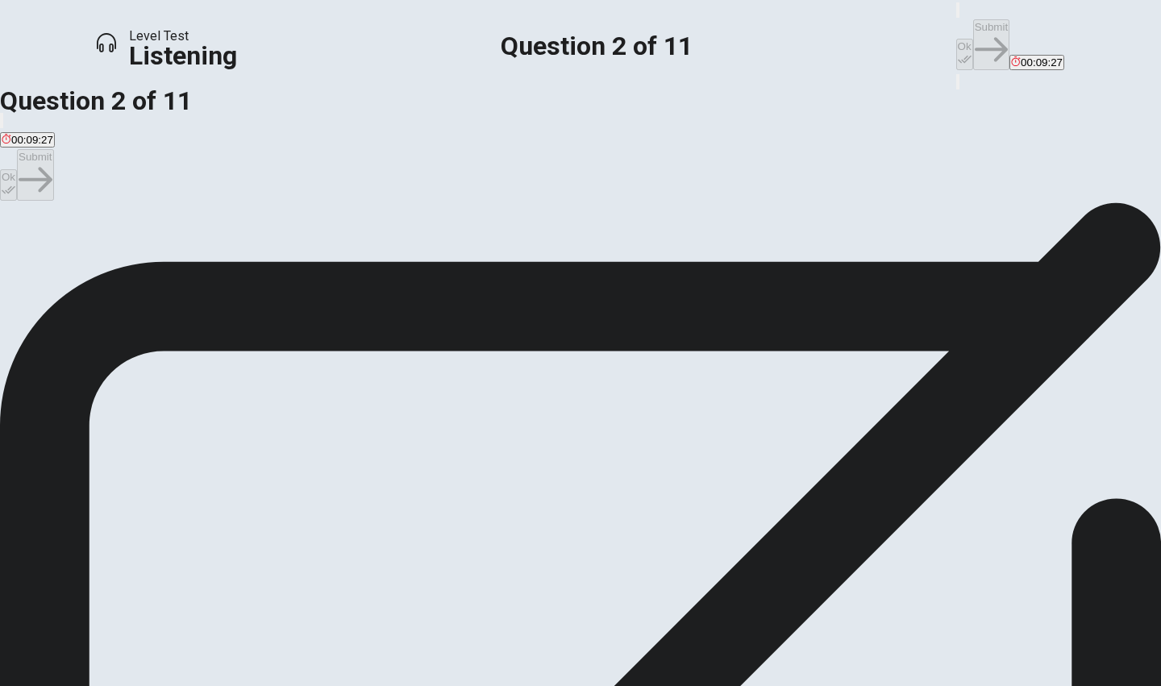
click at [498, 267] on span "Because it has the tallest roller coaster in the country." at bounding box center [523, 261] width 254 height 12
click at [956, 22] on div "Ok Submit 00:09:26" at bounding box center [1010, 36] width 108 height 72
click at [956, 39] on button "Ok" at bounding box center [964, 54] width 17 height 31
click at [973, 23] on button "Submit" at bounding box center [991, 44] width 36 height 51
click at [348, 255] on div "C" at bounding box center [287, 249] width 119 height 12
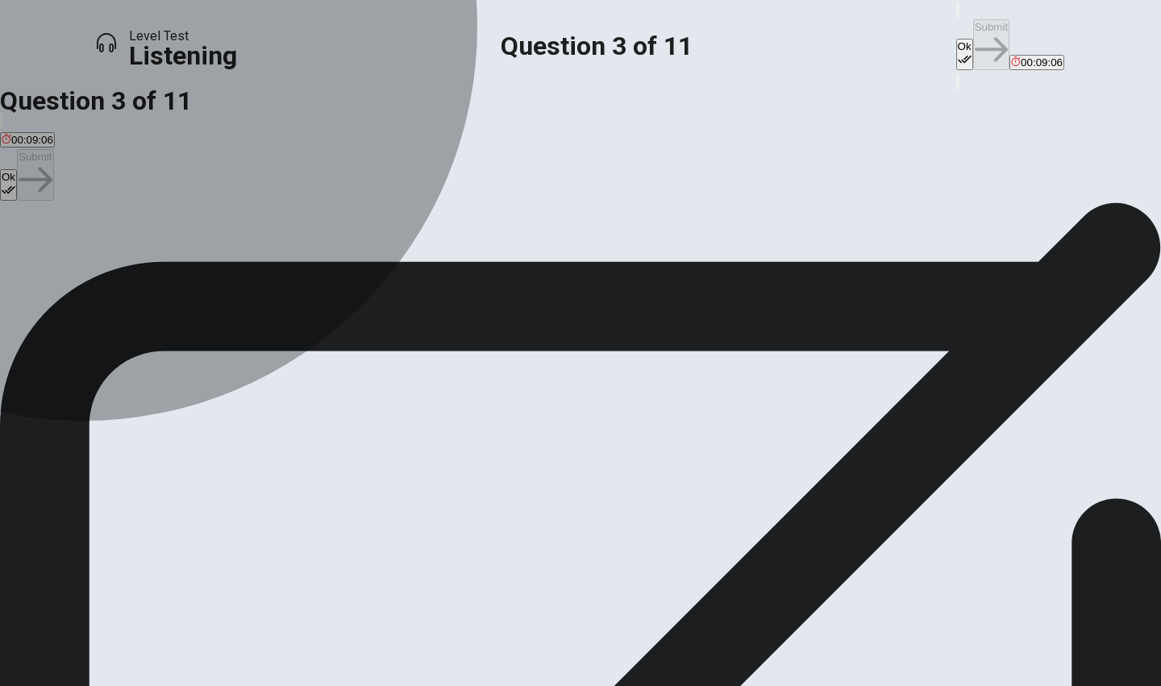
click at [226, 267] on span "Excited to try it right away." at bounding box center [163, 261] width 125 height 12
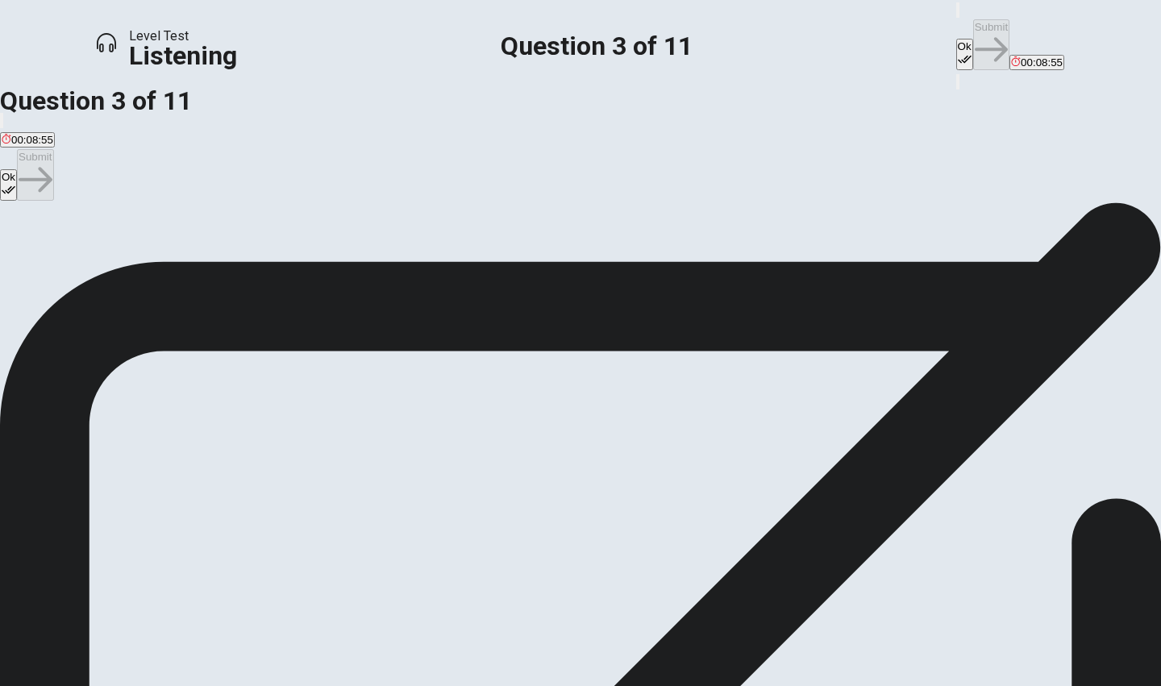
click at [348, 267] on span "Nervous but willing to try." at bounding box center [287, 261] width 119 height 12
click at [958, 52] on icon "button" at bounding box center [965, 59] width 14 height 14
click at [973, 27] on button "Submit" at bounding box center [991, 44] width 36 height 51
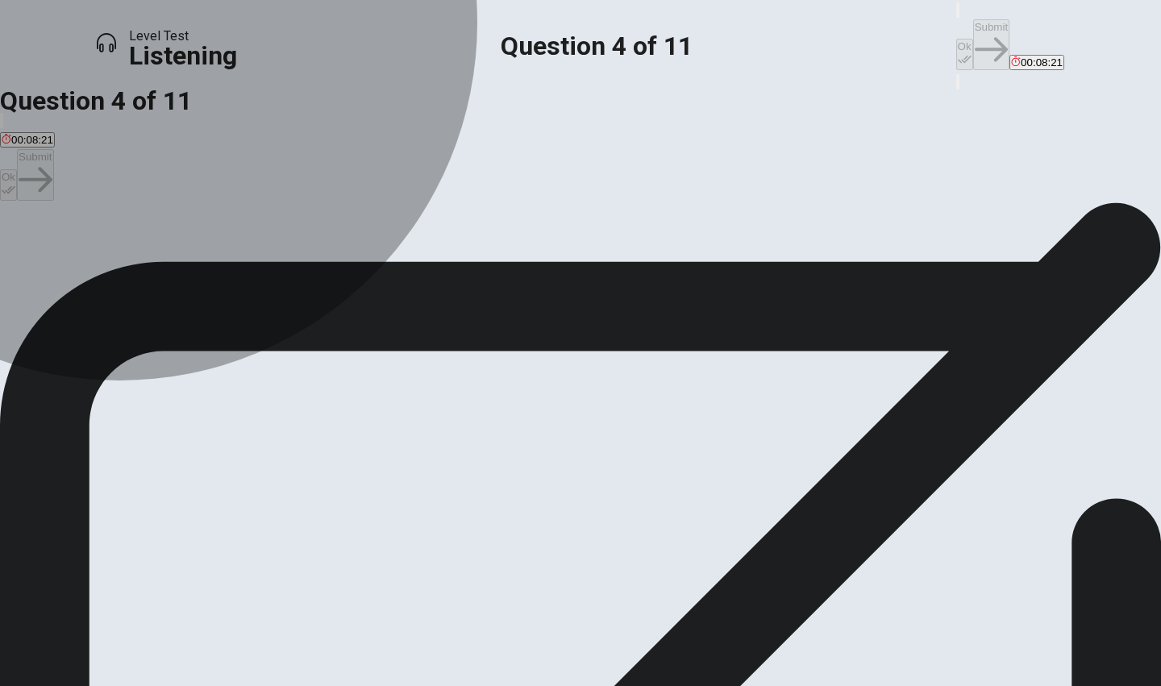
click at [441, 267] on span "Taking a break in the shade." at bounding box center [373, 261] width 135 height 12
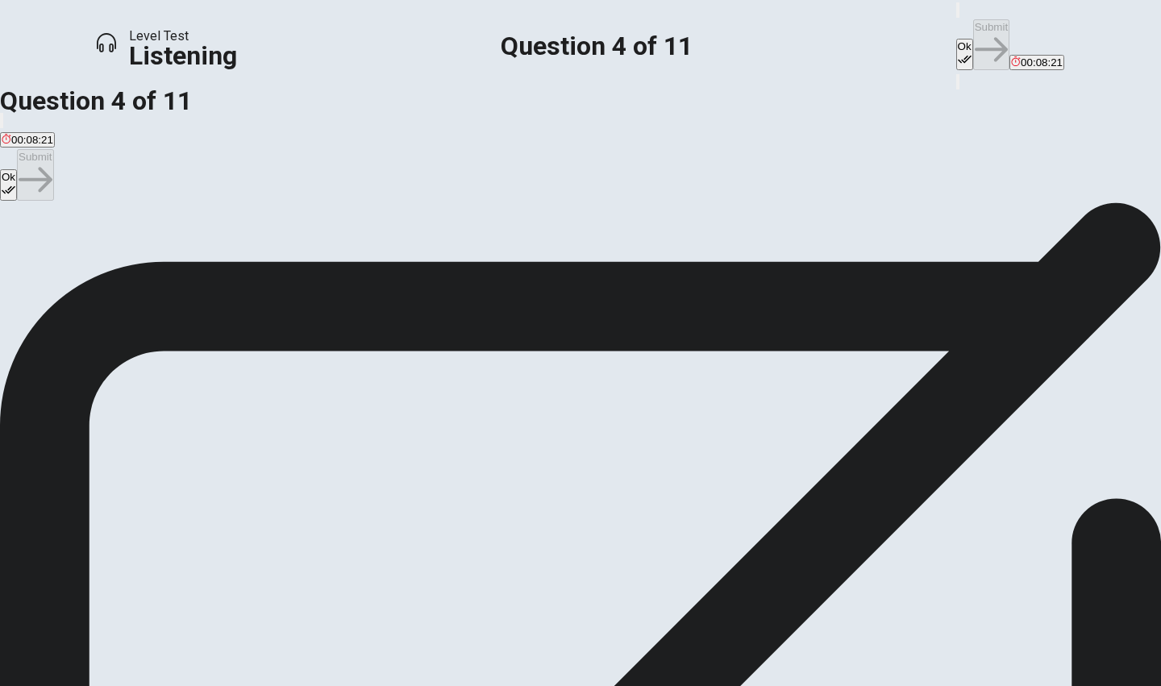
click at [956, 39] on button "Ok" at bounding box center [964, 54] width 17 height 31
click at [973, 29] on button "Submit" at bounding box center [991, 44] width 36 height 51
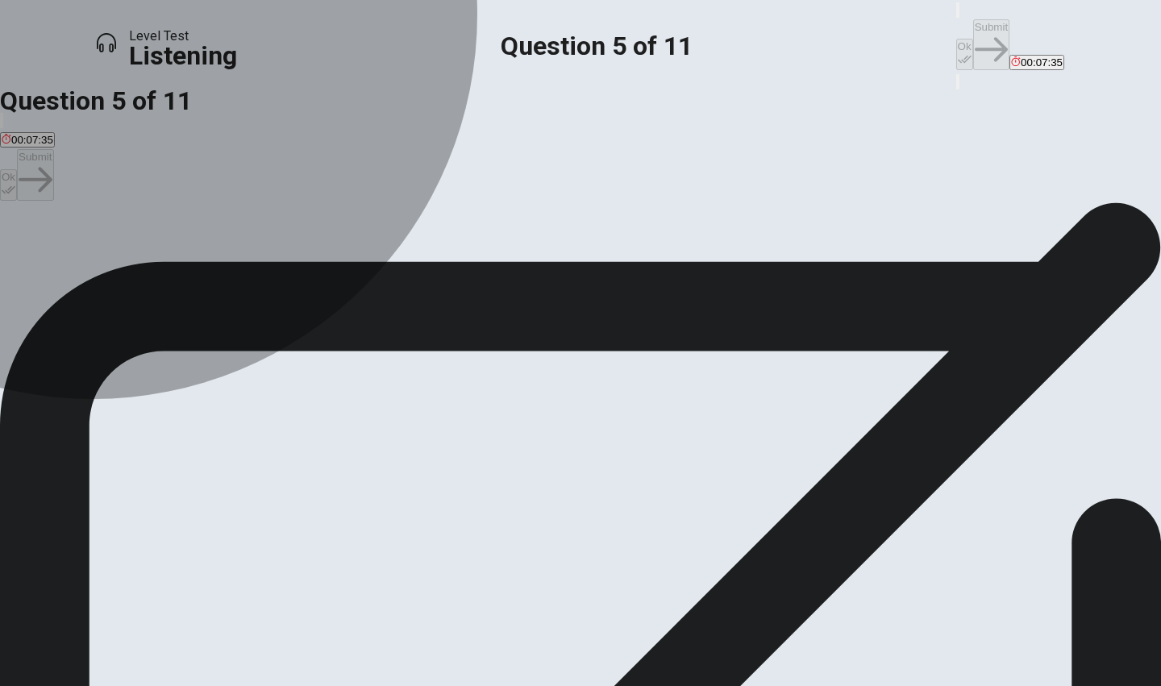
click at [285, 267] on span "Extra clothes." at bounding box center [252, 261] width 65 height 12
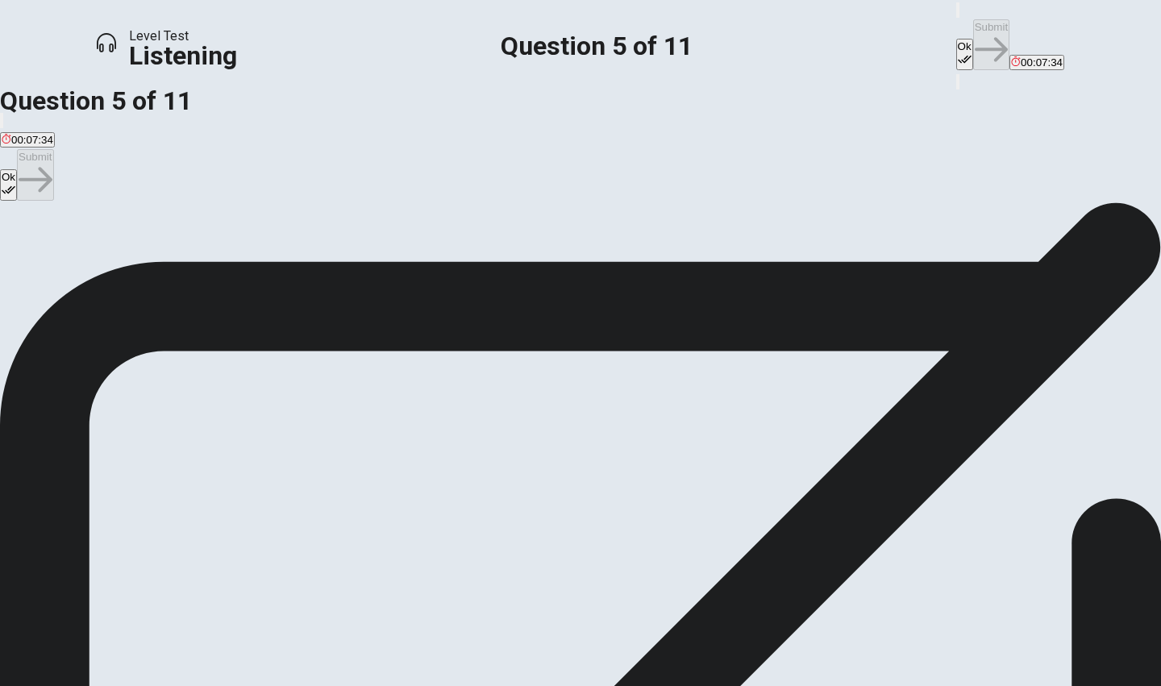
click at [958, 52] on icon "button" at bounding box center [965, 59] width 14 height 14
click at [973, 26] on button "Submit" at bounding box center [991, 44] width 36 height 51
click at [958, 31] on icon "button" at bounding box center [967, 23] width 19 height 15
click at [217, 267] on span "To avoid long lines." at bounding box center [171, 261] width 91 height 12
click at [956, 39] on button "Ok" at bounding box center [964, 54] width 17 height 31
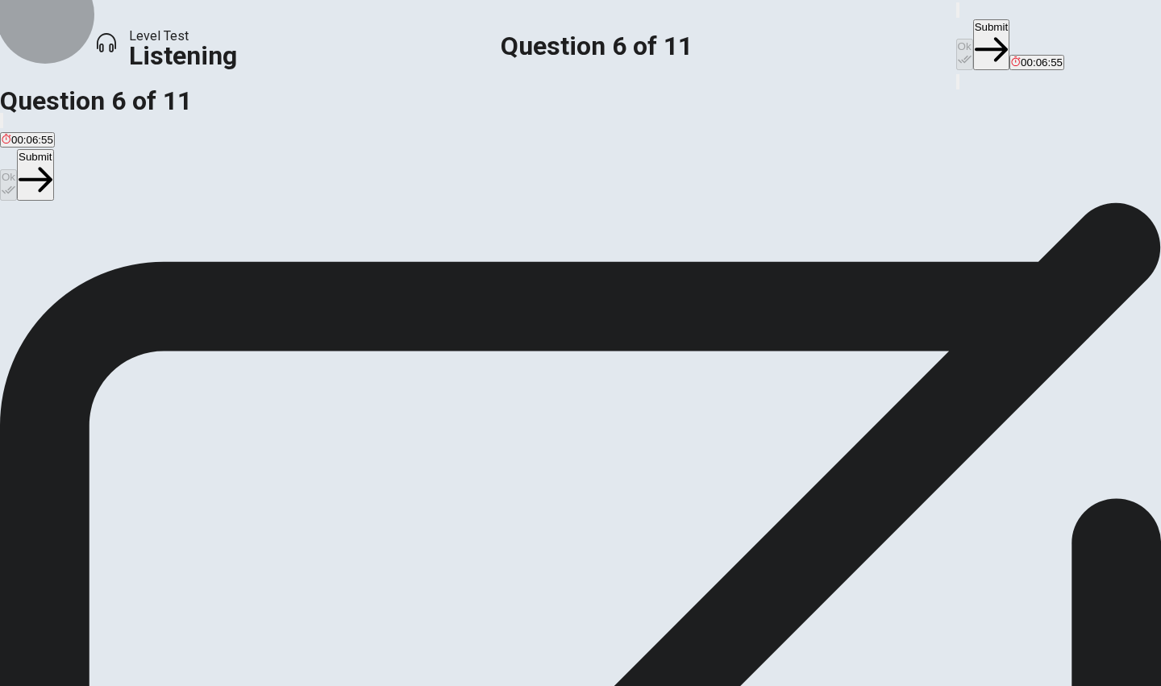
click at [973, 25] on button "Submit" at bounding box center [991, 44] width 36 height 51
click at [70, 267] on span "7 a.m." at bounding box center [55, 261] width 30 height 12
drag, startPoint x: 754, startPoint y: 30, endPoint x: 774, endPoint y: 23, distance: 21.4
click at [956, 39] on button "Ok" at bounding box center [964, 54] width 17 height 31
click at [973, 25] on button "Submit" at bounding box center [991, 44] width 36 height 51
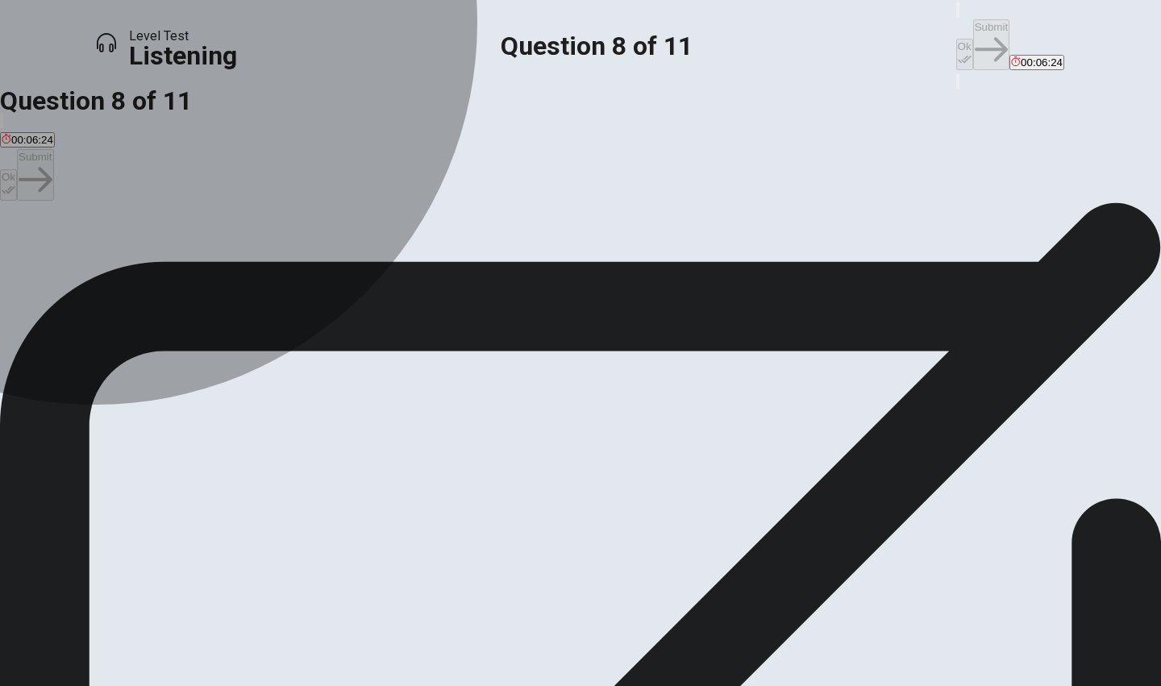
click at [506, 267] on span "They are looking forward to it." at bounding box center [577, 261] width 142 height 12
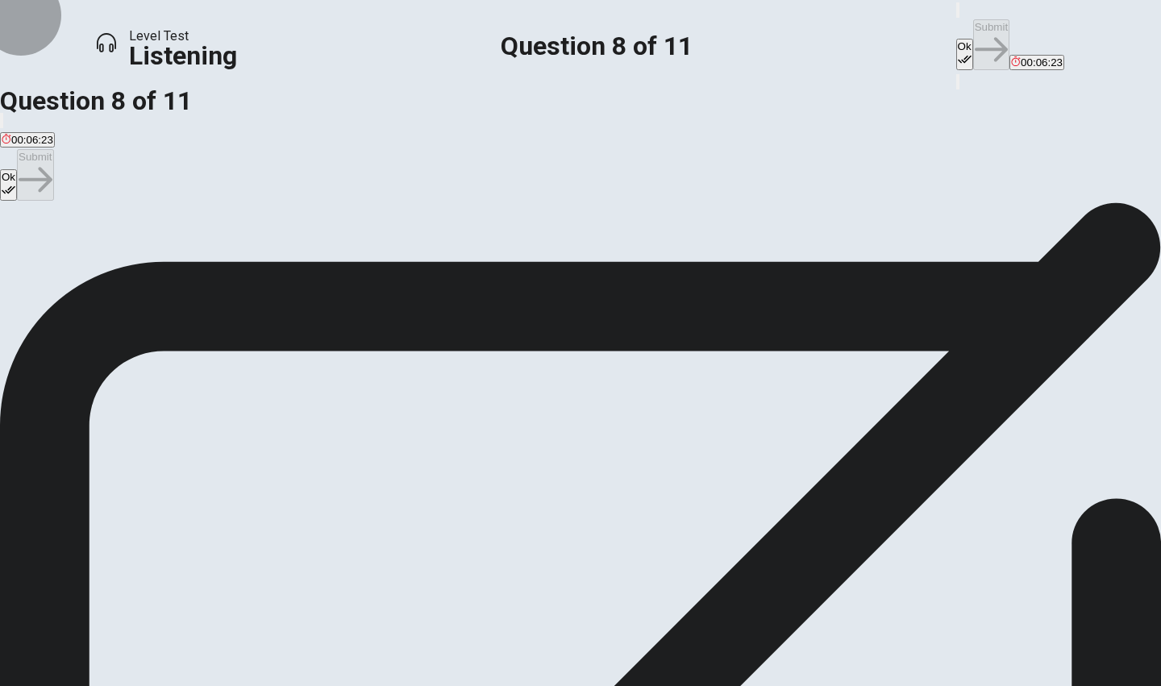
click at [956, 39] on button "Ok" at bounding box center [964, 54] width 17 height 31
click at [973, 31] on button "Submit" at bounding box center [991, 44] width 36 height 51
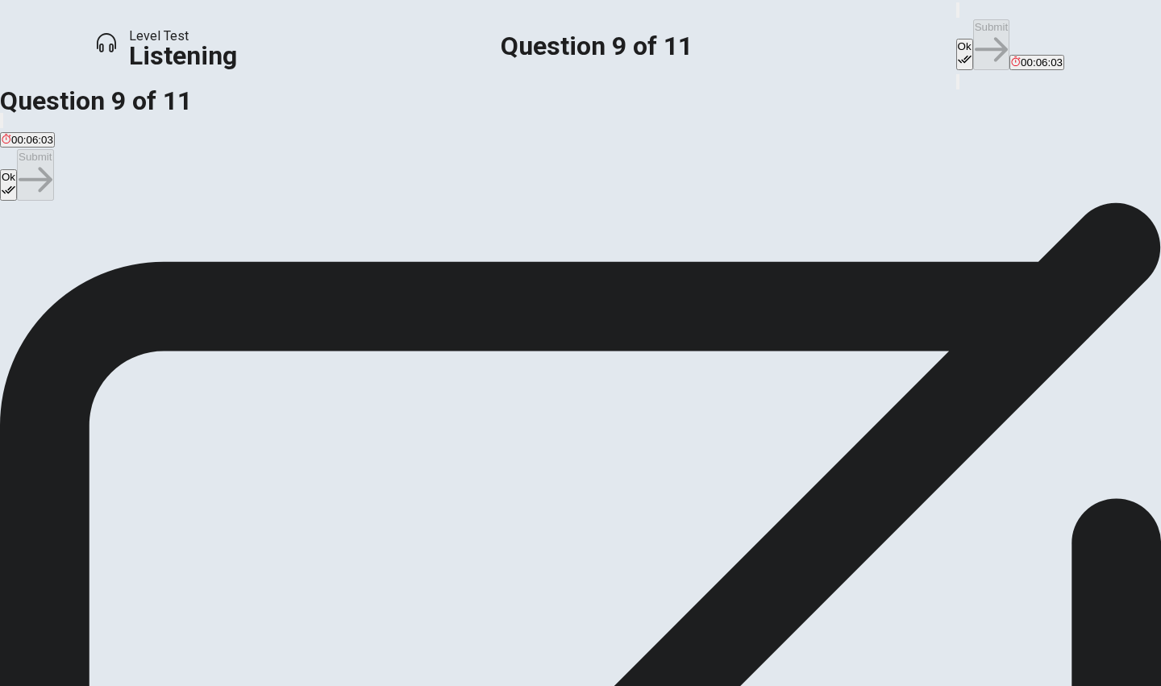
click at [956, 39] on button "Ok" at bounding box center [964, 54] width 17 height 31
click at [973, 20] on button "Submit" at bounding box center [991, 44] width 36 height 51
click at [374, 267] on span "To protect themselves from the sun." at bounding box center [289, 261] width 170 height 12
click at [956, 39] on button "Ok" at bounding box center [964, 54] width 17 height 31
click at [973, 19] on button "Submit" at bounding box center [991, 44] width 36 height 51
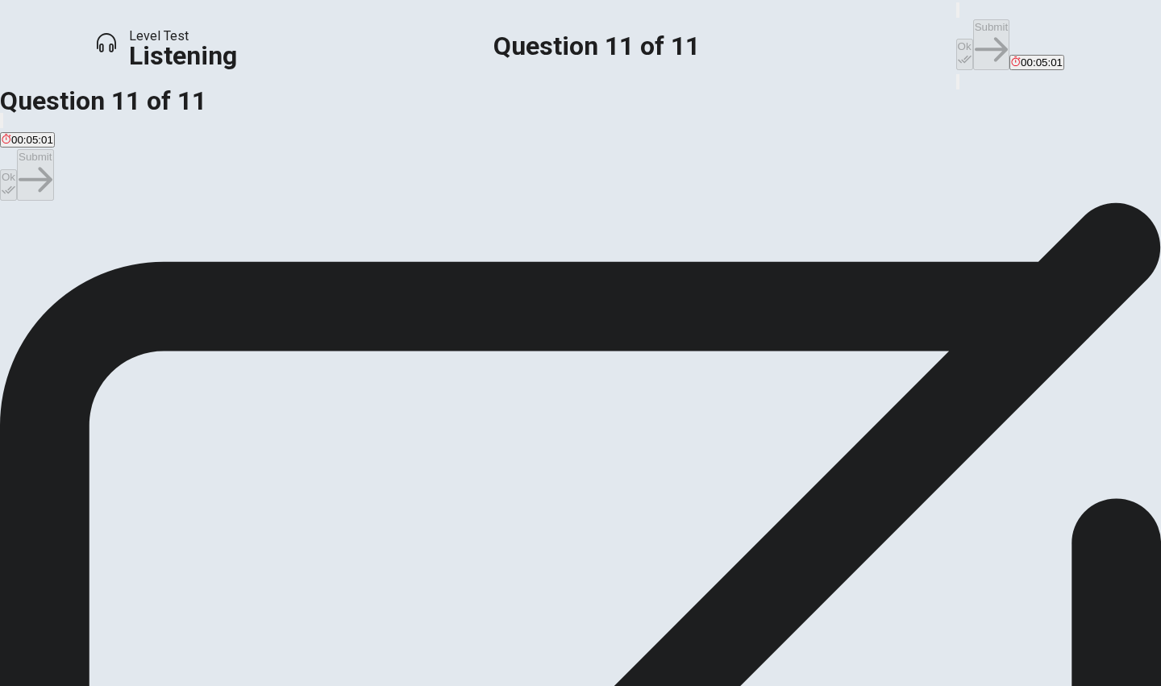
click at [542, 267] on span "Avoid the roller coasters completely." at bounding box center [485, 261] width 172 height 12
click at [956, 39] on button "Ok" at bounding box center [964, 54] width 17 height 31
click at [973, 19] on button "Submit" at bounding box center [991, 44] width 36 height 51
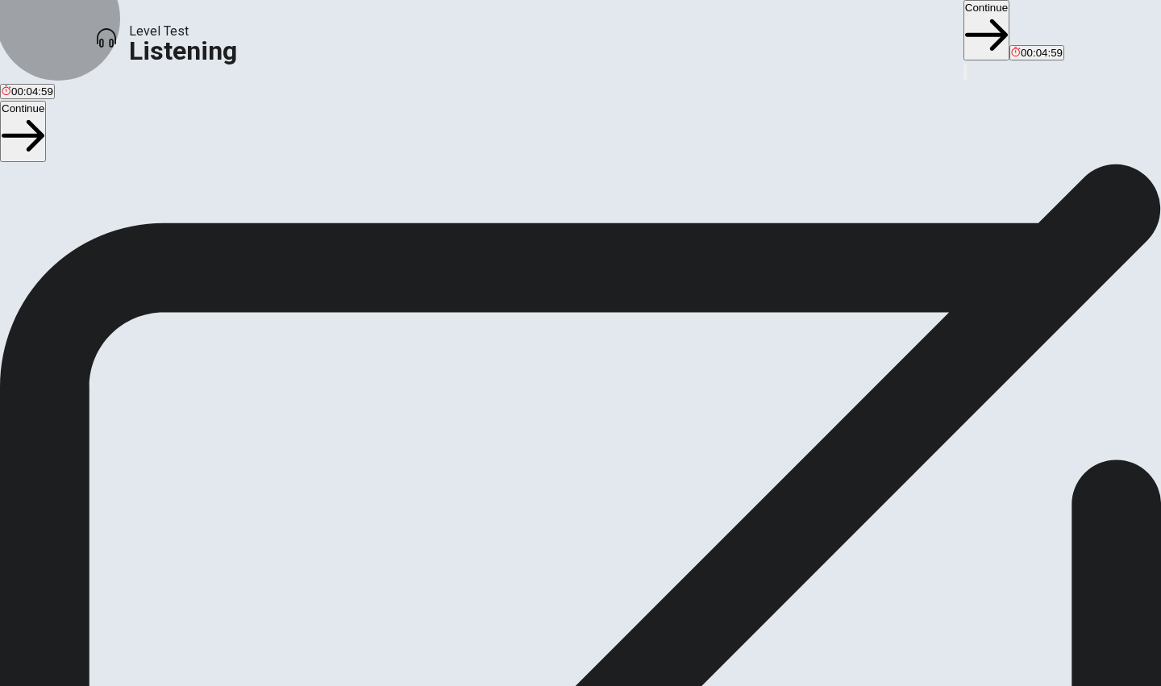
click at [964, 30] on button "Continue" at bounding box center [987, 30] width 46 height 60
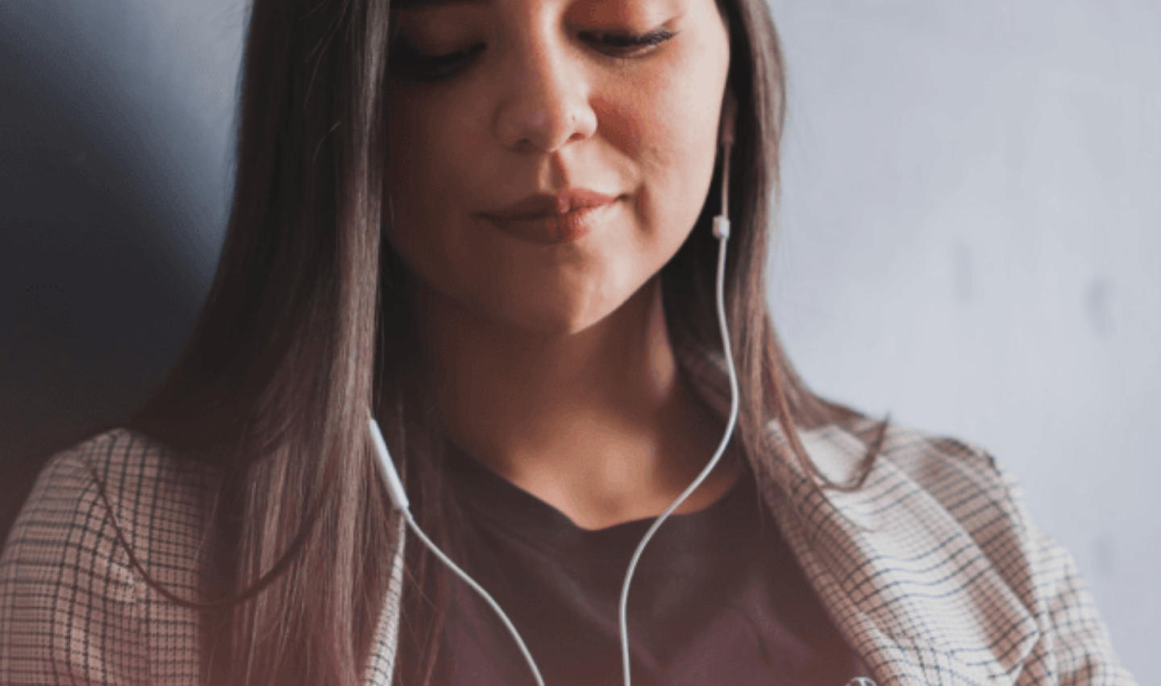
click at [1019, 19] on button "Continue" at bounding box center [1042, 49] width 46 height 60
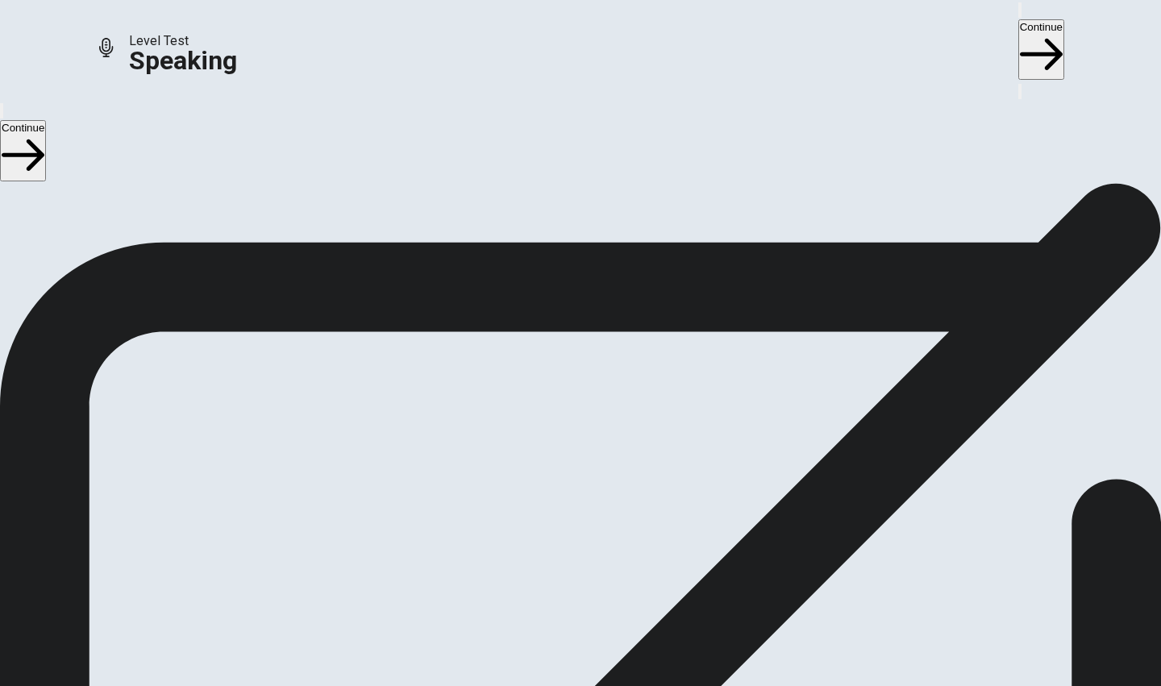
click at [610, 627] on span "Stop Recording" at bounding box center [580, 644] width 57 height 35
click at [563, 519] on button "Play Audio" at bounding box center [561, 513] width 3 height 15
click at [561, 518] on icon "Play Audio" at bounding box center [561, 518] width 0 height 0
click at [1019, 30] on button "Continue" at bounding box center [1042, 49] width 46 height 60
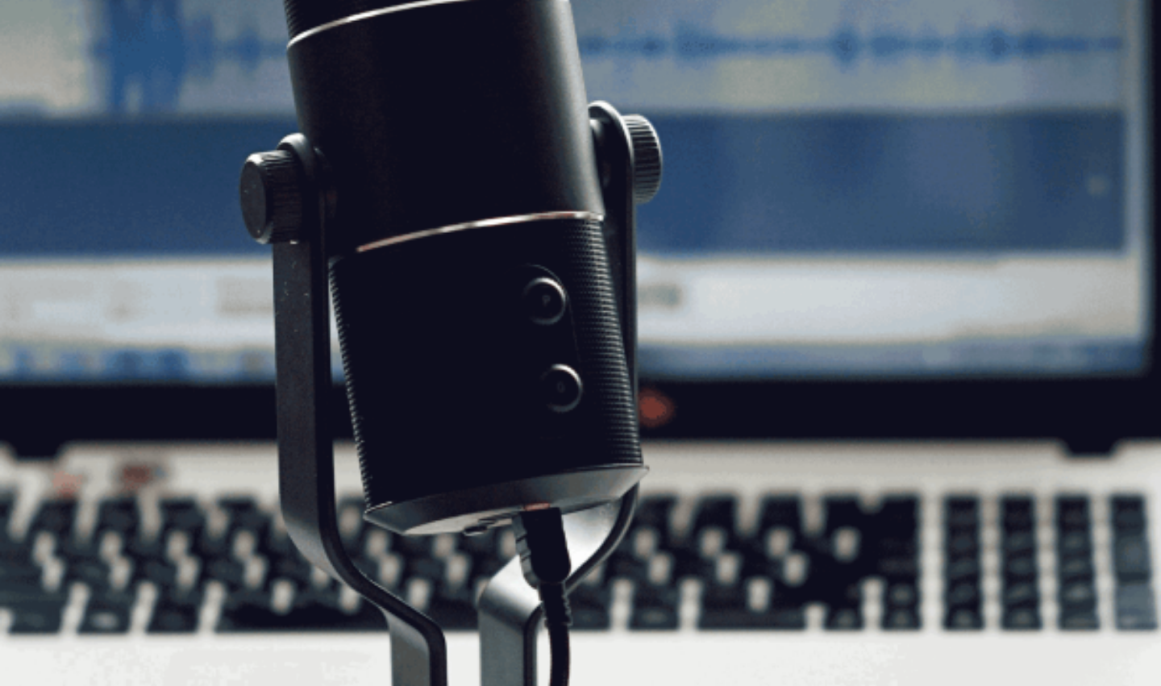
click at [742, 402] on img at bounding box center [580, 343] width 1161 height 686
click at [1019, 27] on button "Continue" at bounding box center [1042, 49] width 46 height 60
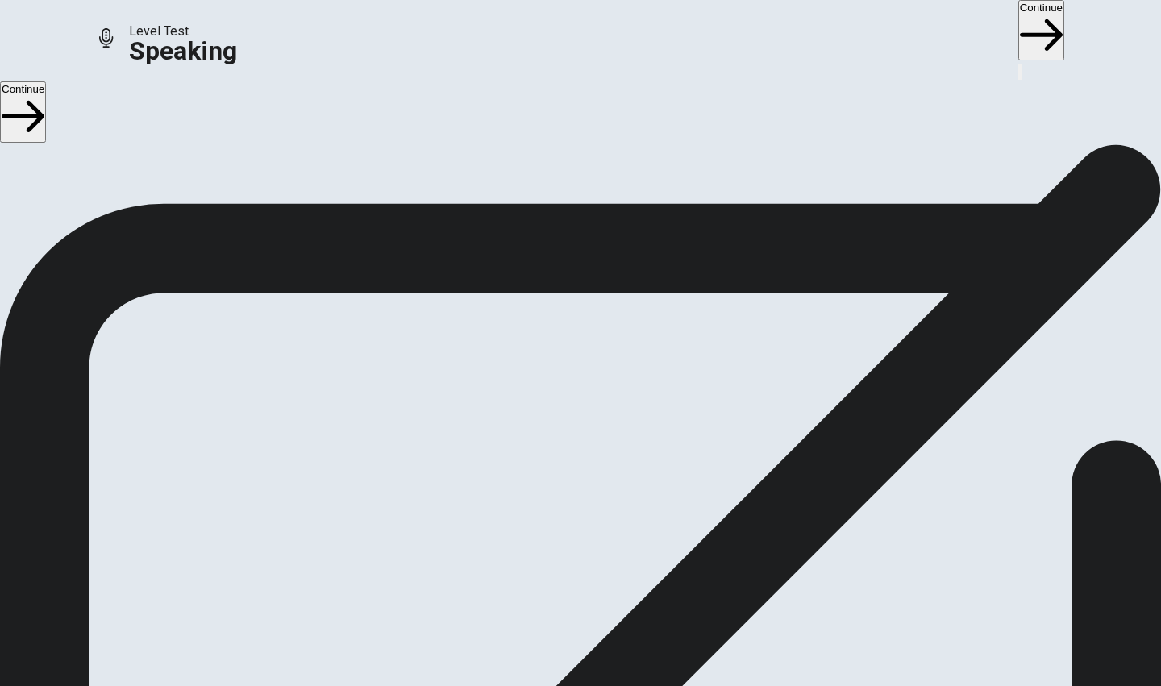
scroll to position [0, 0]
click at [1019, 31] on button "Continue" at bounding box center [1042, 30] width 46 height 60
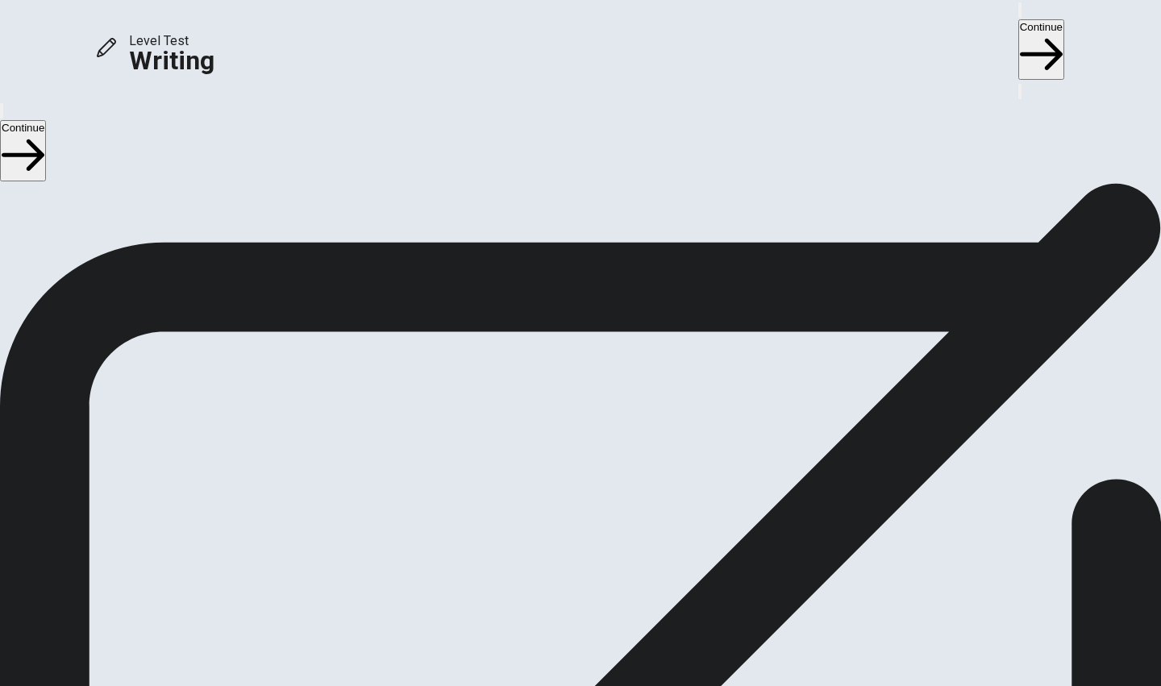
click at [1019, 28] on button "Continue" at bounding box center [1042, 49] width 46 height 60
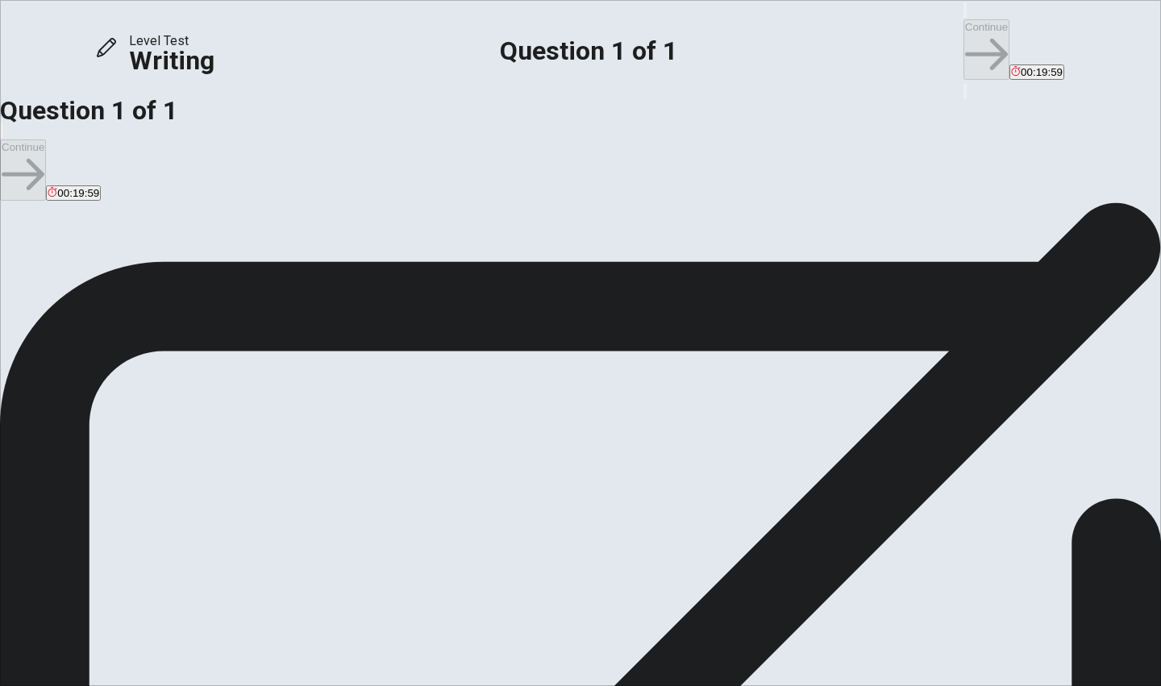
click at [131, 473] on textarea at bounding box center [65, 696] width 131 height 446
drag, startPoint x: 726, startPoint y: 169, endPoint x: 761, endPoint y: 137, distance: 47.4
click at [131, 473] on textarea "Uhm... I don't think schools have longer holidays and shorter daily hours. Beac…" at bounding box center [65, 696] width 131 height 446
drag, startPoint x: 815, startPoint y: 202, endPoint x: 844, endPoint y: 202, distance: 29.9
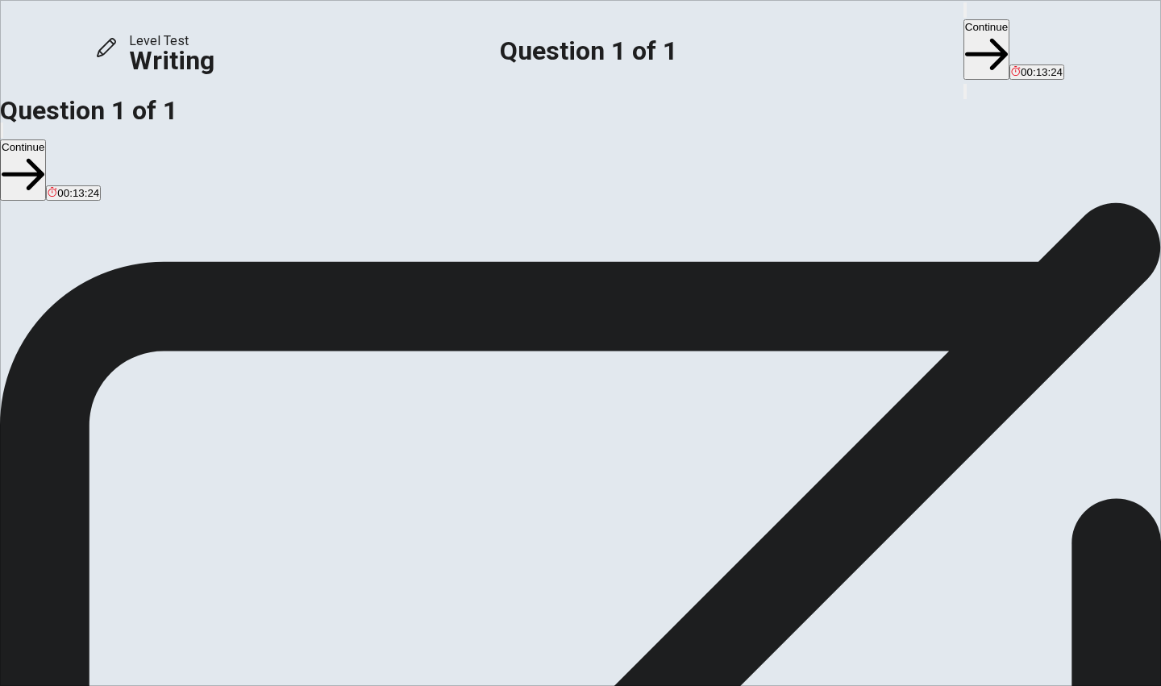
click at [131, 473] on textarea "Uhm... I don't think schools have longer holidays and shorter daily hours. Beac…" at bounding box center [65, 696] width 131 height 446
paste textarea
click at [964, 19] on button "Continue" at bounding box center [987, 49] width 46 height 60
click at [419, 487] on input "You must click this to continue" at bounding box center [580, 343] width 1161 height 686
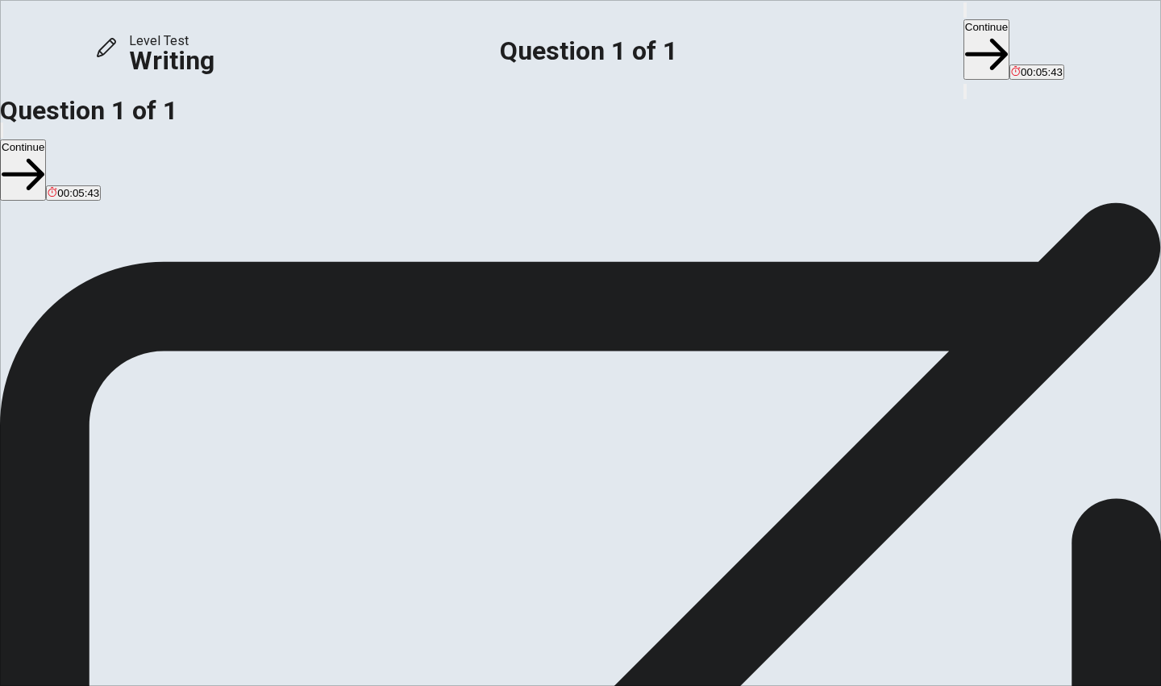
click at [131, 473] on textarea "Uhm... I don't think schools have longer holidays and shorter daily hours. Beac…" at bounding box center [65, 696] width 131 height 446
type textarea "Uhm... I don't think schools have longer holidays and shorter daily hours. Beac…"
click at [964, 33] on button "Continue" at bounding box center [987, 49] width 46 height 60
click at [418, 487] on input "You must click this to continue" at bounding box center [580, 343] width 1161 height 686
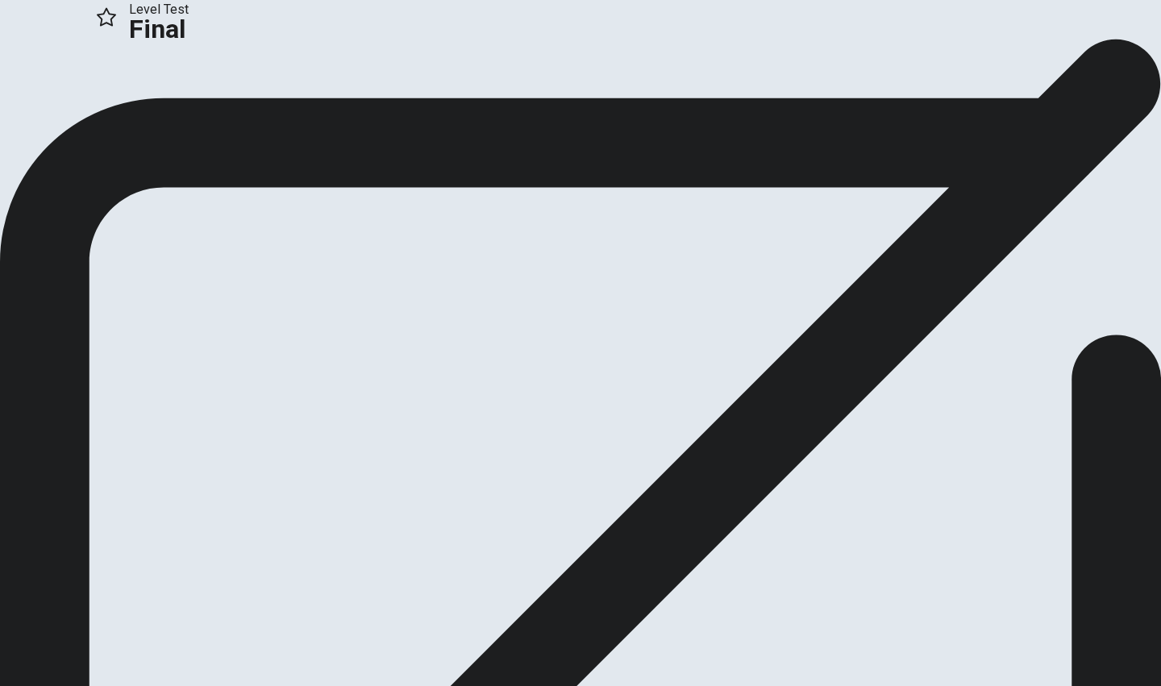
click at [65, 119] on button "Continue" at bounding box center [32, 108] width 65 height 22
